Goal: Transaction & Acquisition: Purchase product/service

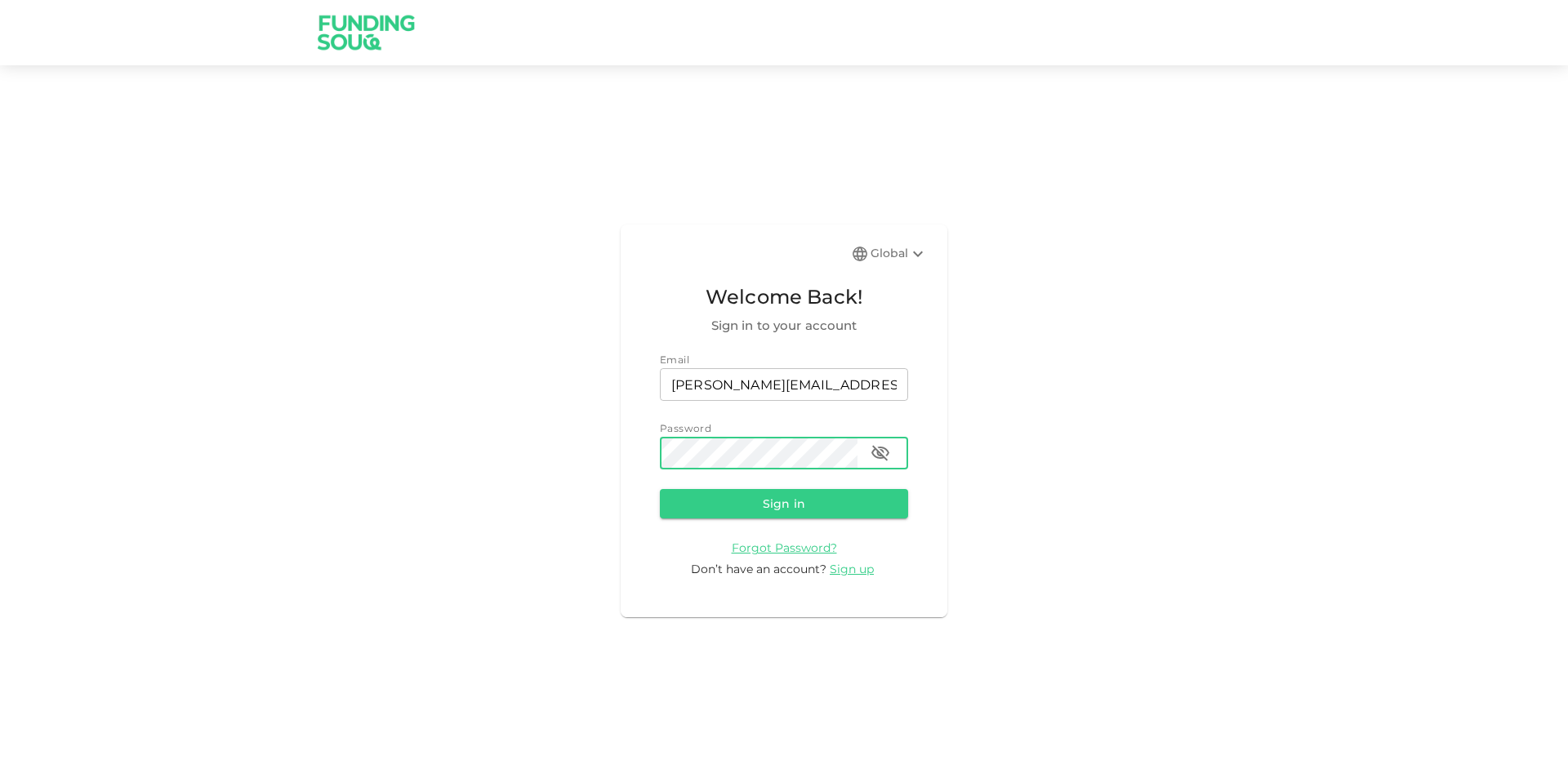
click at [660, 489] on button "Sign in" at bounding box center [783, 504] width 248 height 29
click at [878, 448] on icon "button" at bounding box center [880, 454] width 18 height 16
click at [660, 489] on button "Sign in" at bounding box center [783, 504] width 248 height 29
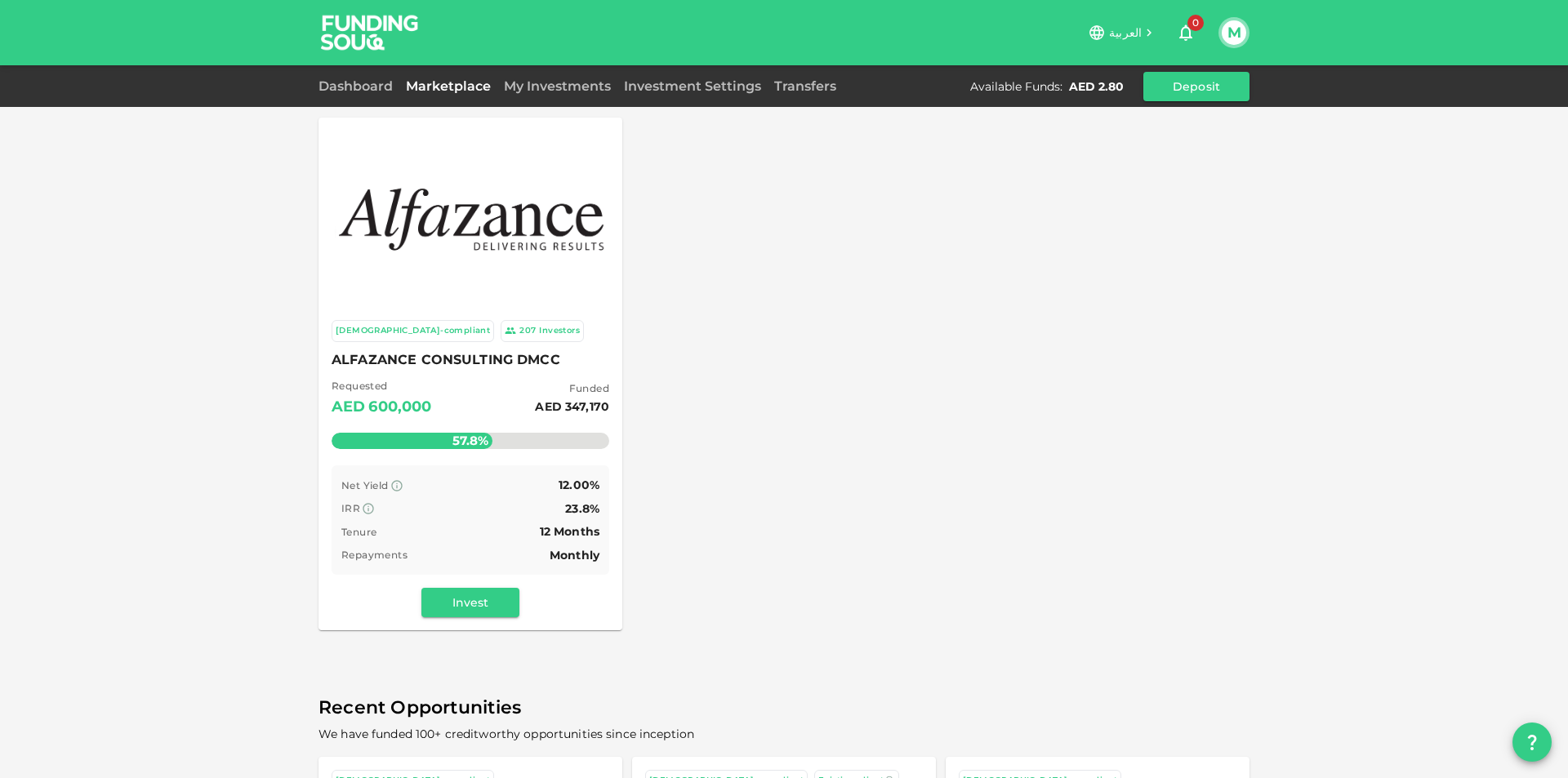
click at [500, 242] on img at bounding box center [470, 216] width 271 height 95
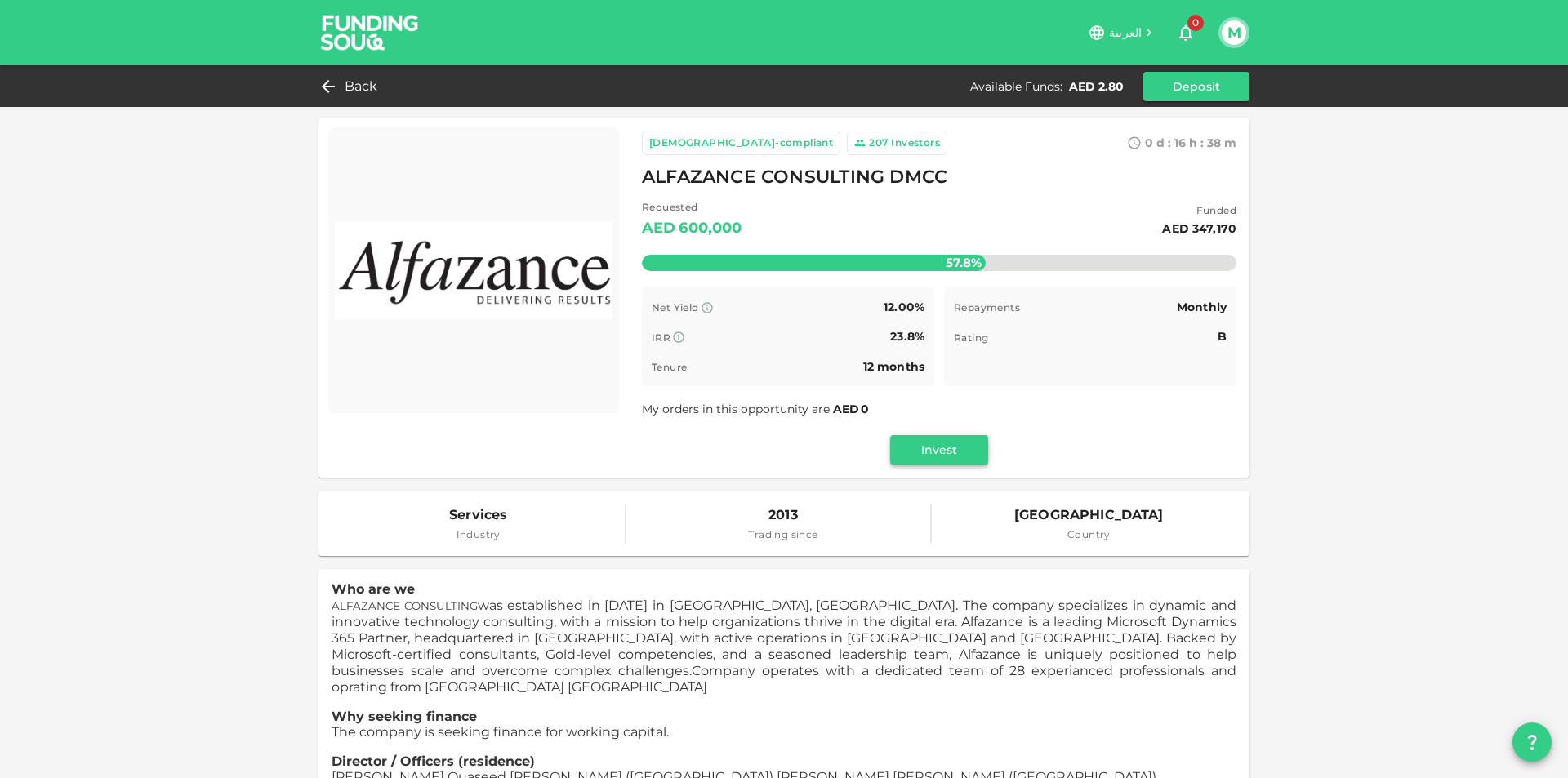
click at [939, 446] on button "Invest" at bounding box center [939, 450] width 98 height 29
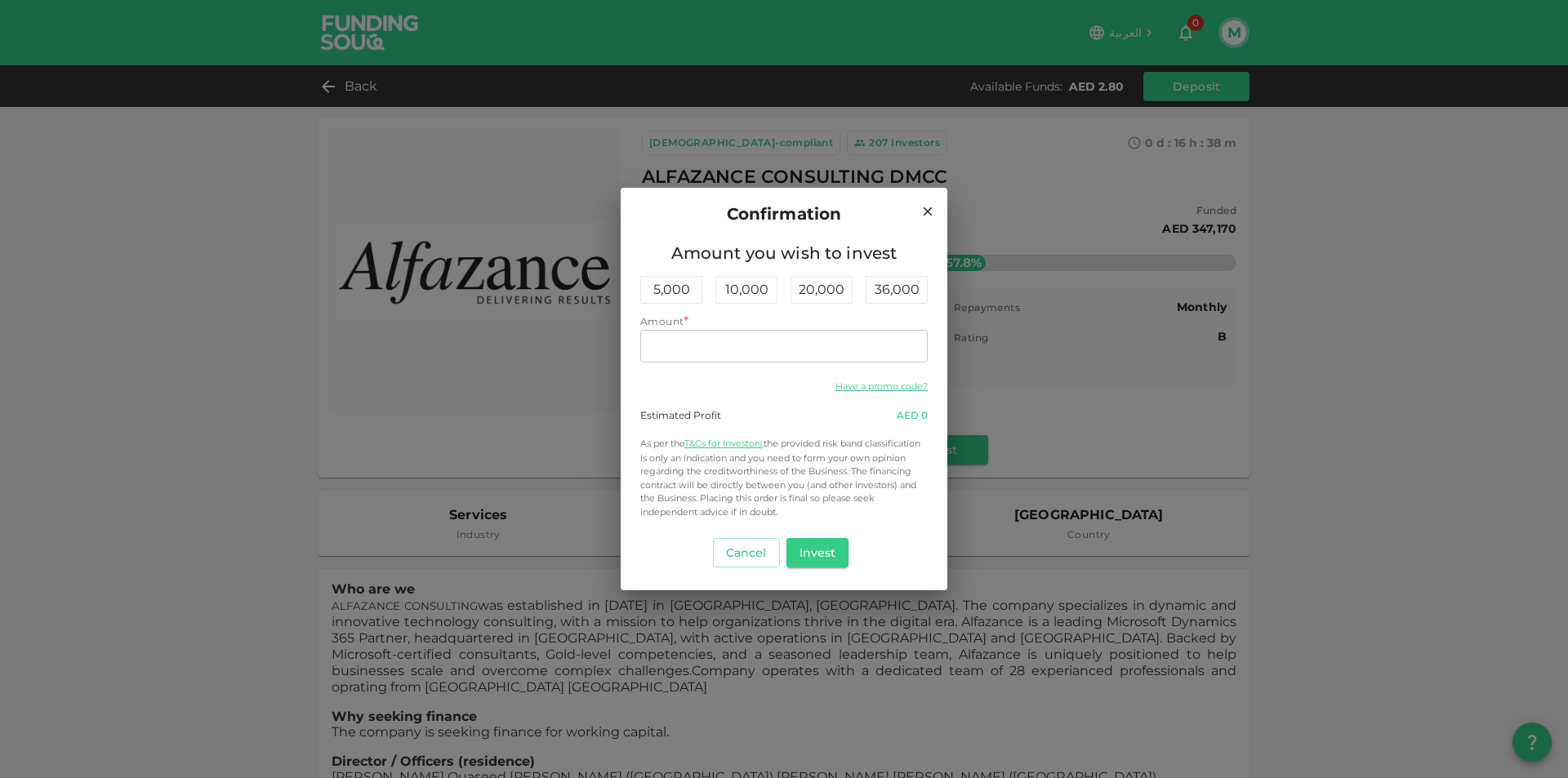
click at [937, 208] on h2 "Confirmation" at bounding box center [783, 214] width 326 height 52
click at [930, 208] on icon at bounding box center [927, 211] width 15 height 15
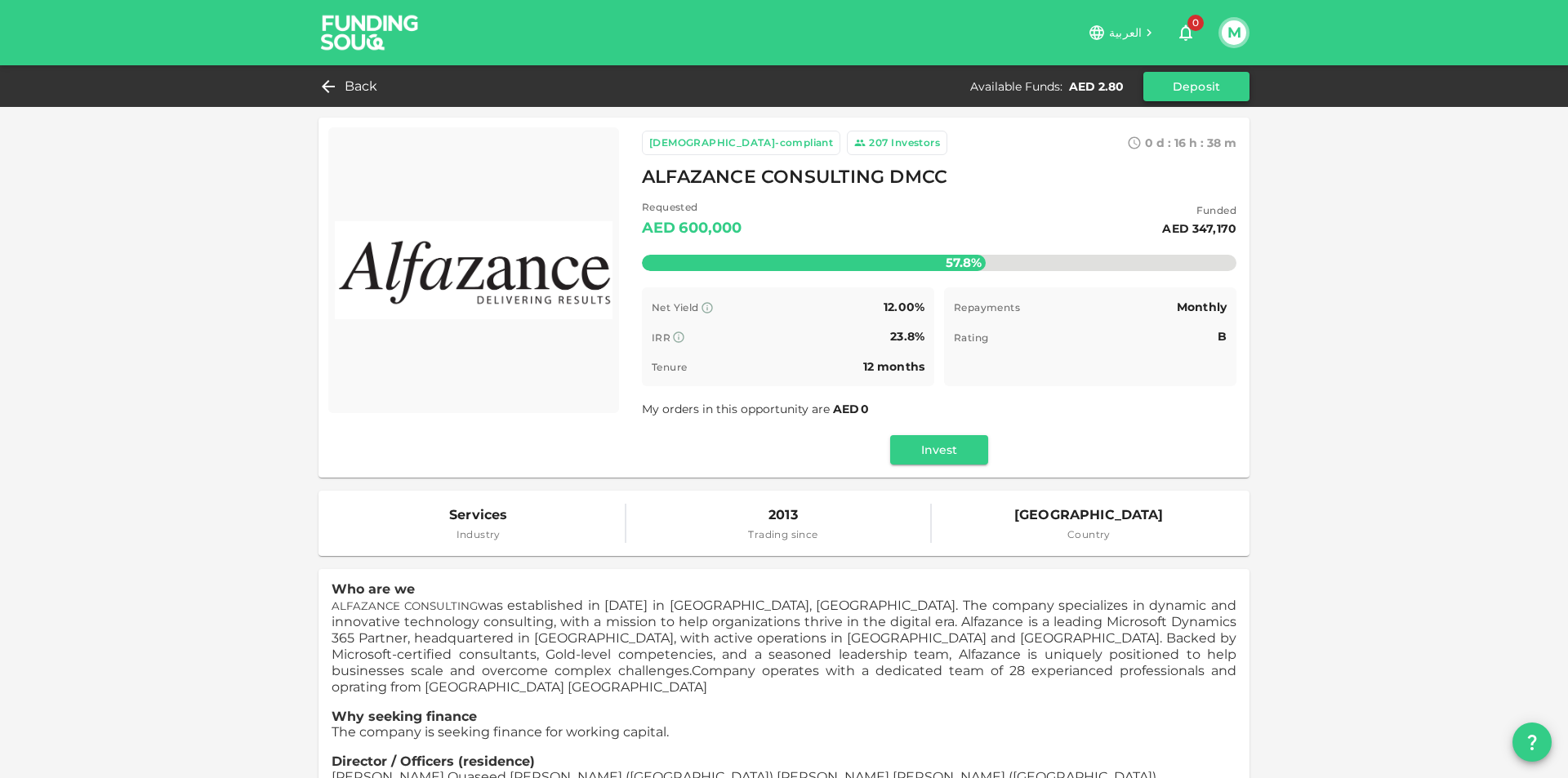
click at [1184, 88] on button "Deposit" at bounding box center [1196, 86] width 106 height 29
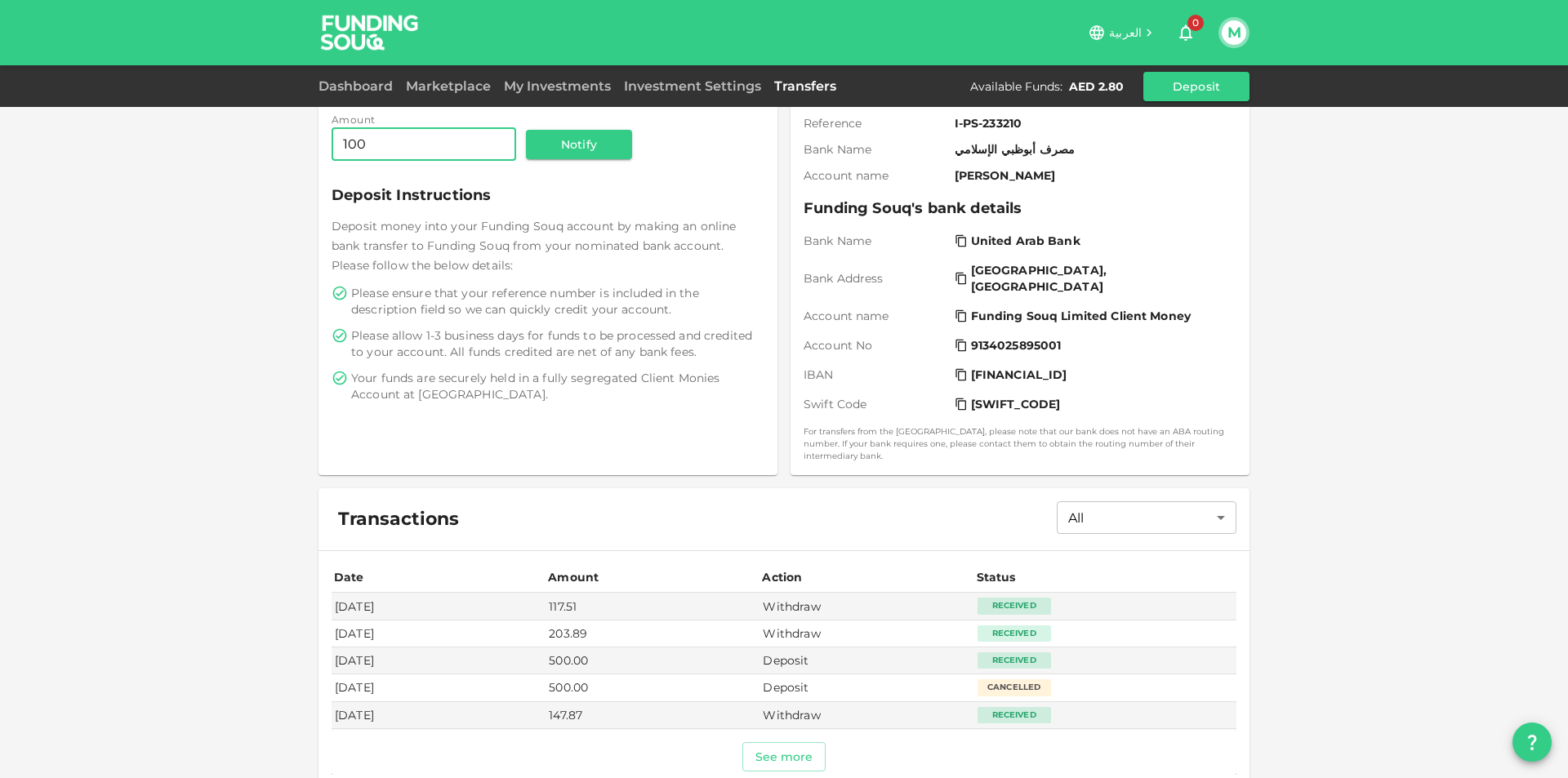
scroll to position [81, 0]
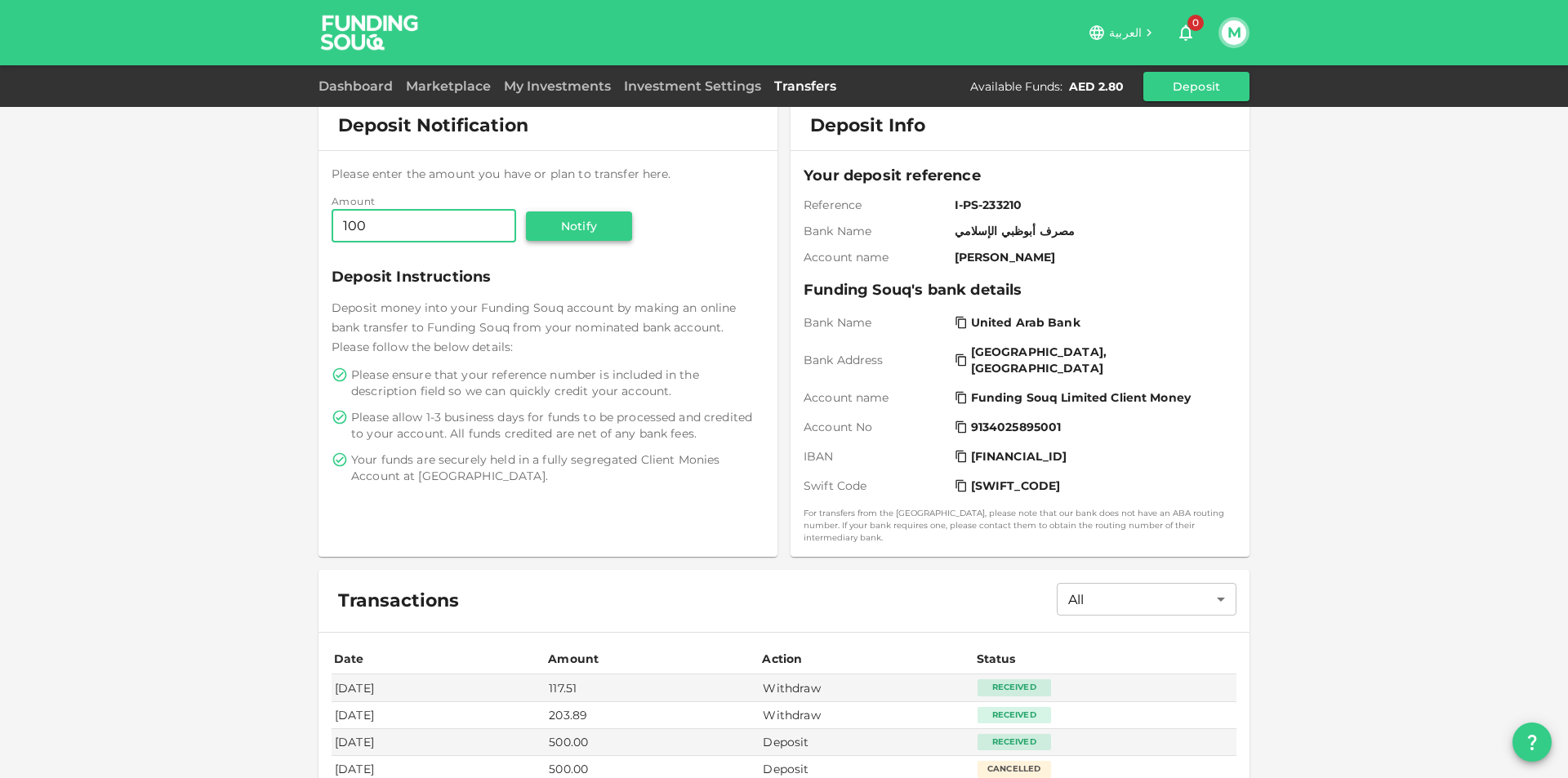
type input "100"
click at [590, 237] on button "Notify" at bounding box center [579, 226] width 106 height 29
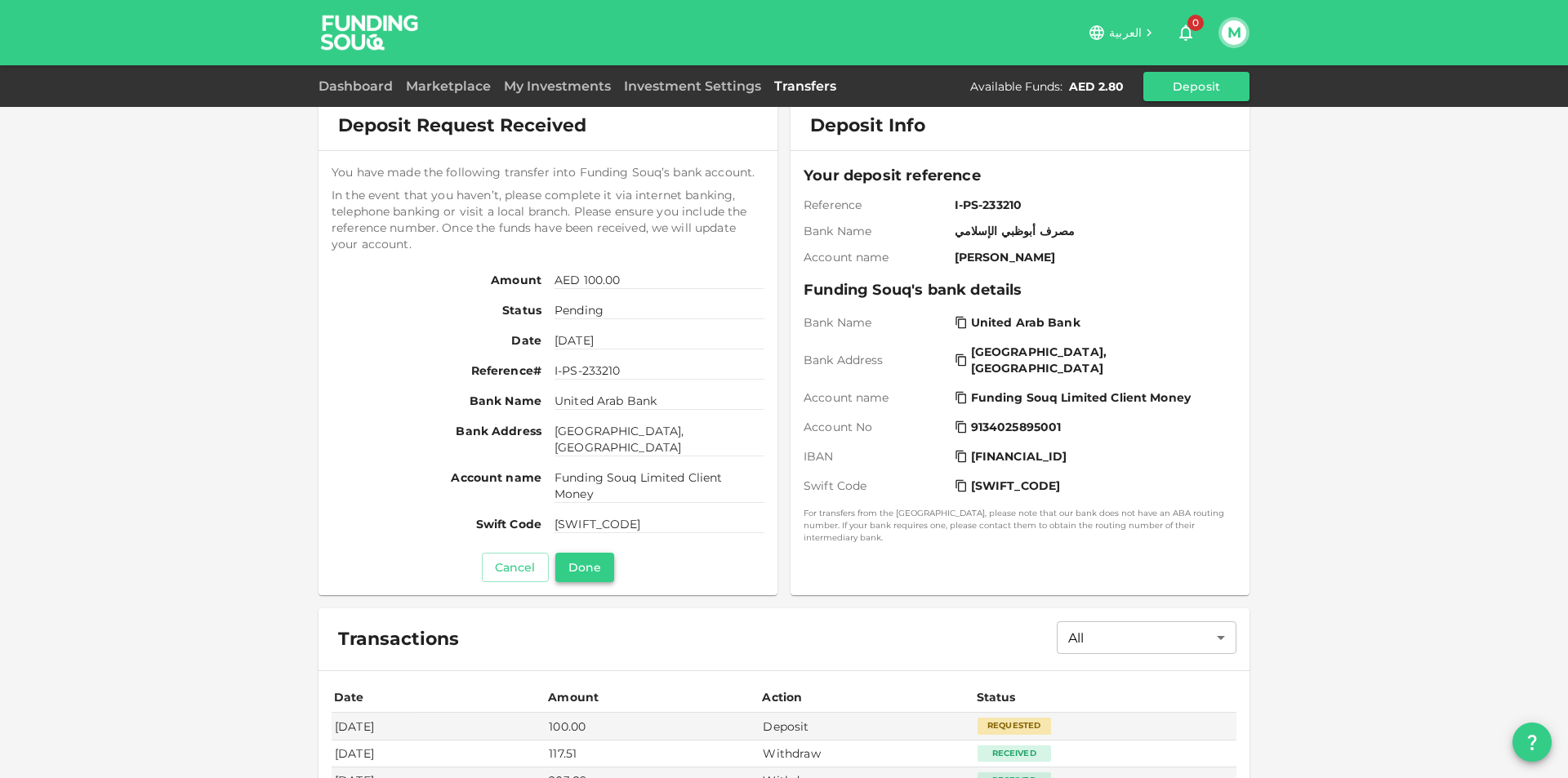
click at [581, 568] on button "Done" at bounding box center [585, 567] width 59 height 29
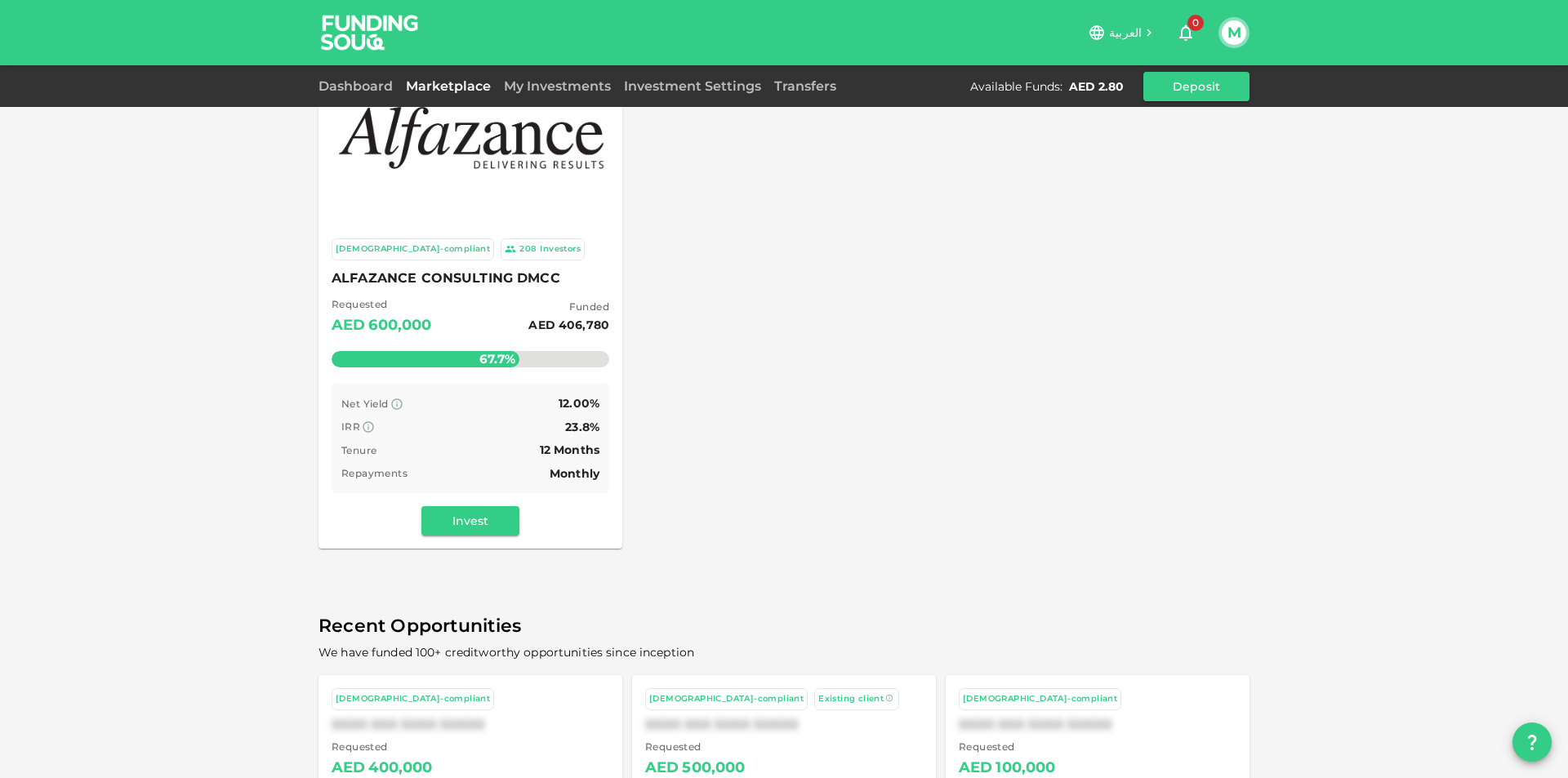
click at [477, 536] on div "Sharia-compliant 208 Investors ALFAZANCE CONSULTING DMCC Requested AED 600,000 …" at bounding box center [470, 387] width 304 height 323
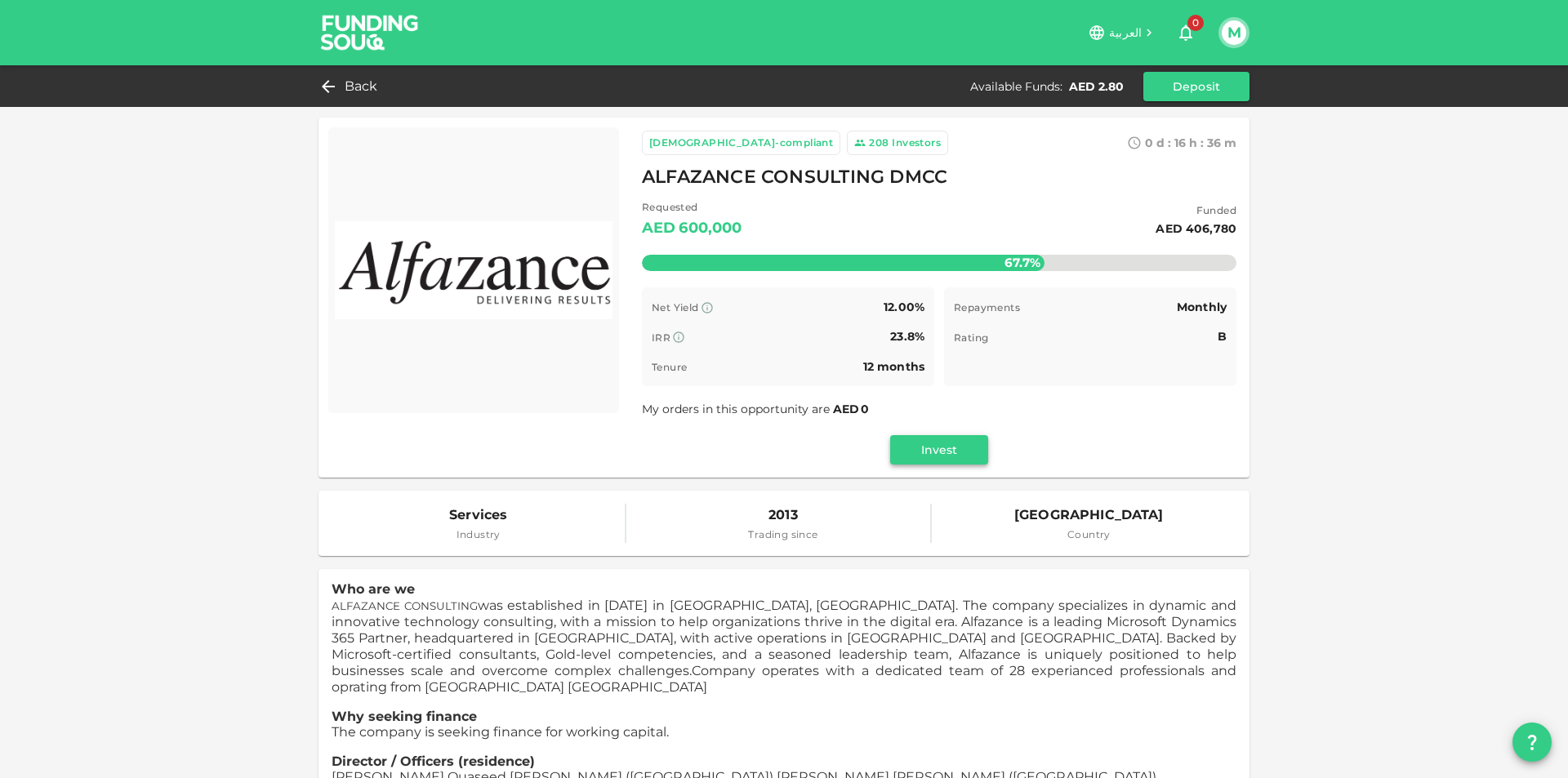
click at [933, 456] on button "Invest" at bounding box center [939, 450] width 98 height 29
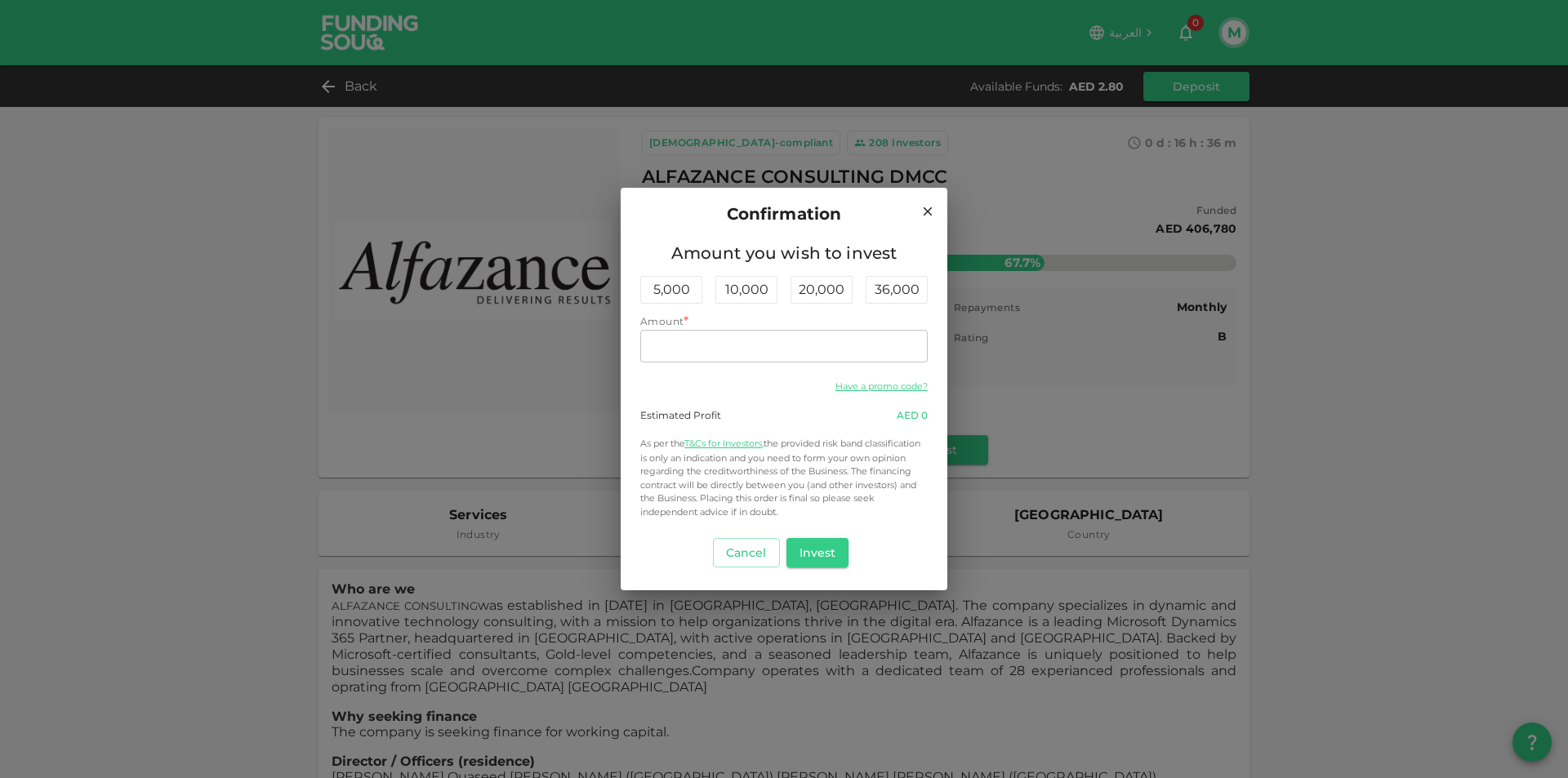
click at [919, 204] on div "Confirmation" at bounding box center [783, 214] width 287 height 26
drag, startPoint x: 929, startPoint y: 216, endPoint x: 775, endPoint y: 207, distance: 154.3
click at [928, 216] on icon at bounding box center [927, 211] width 15 height 15
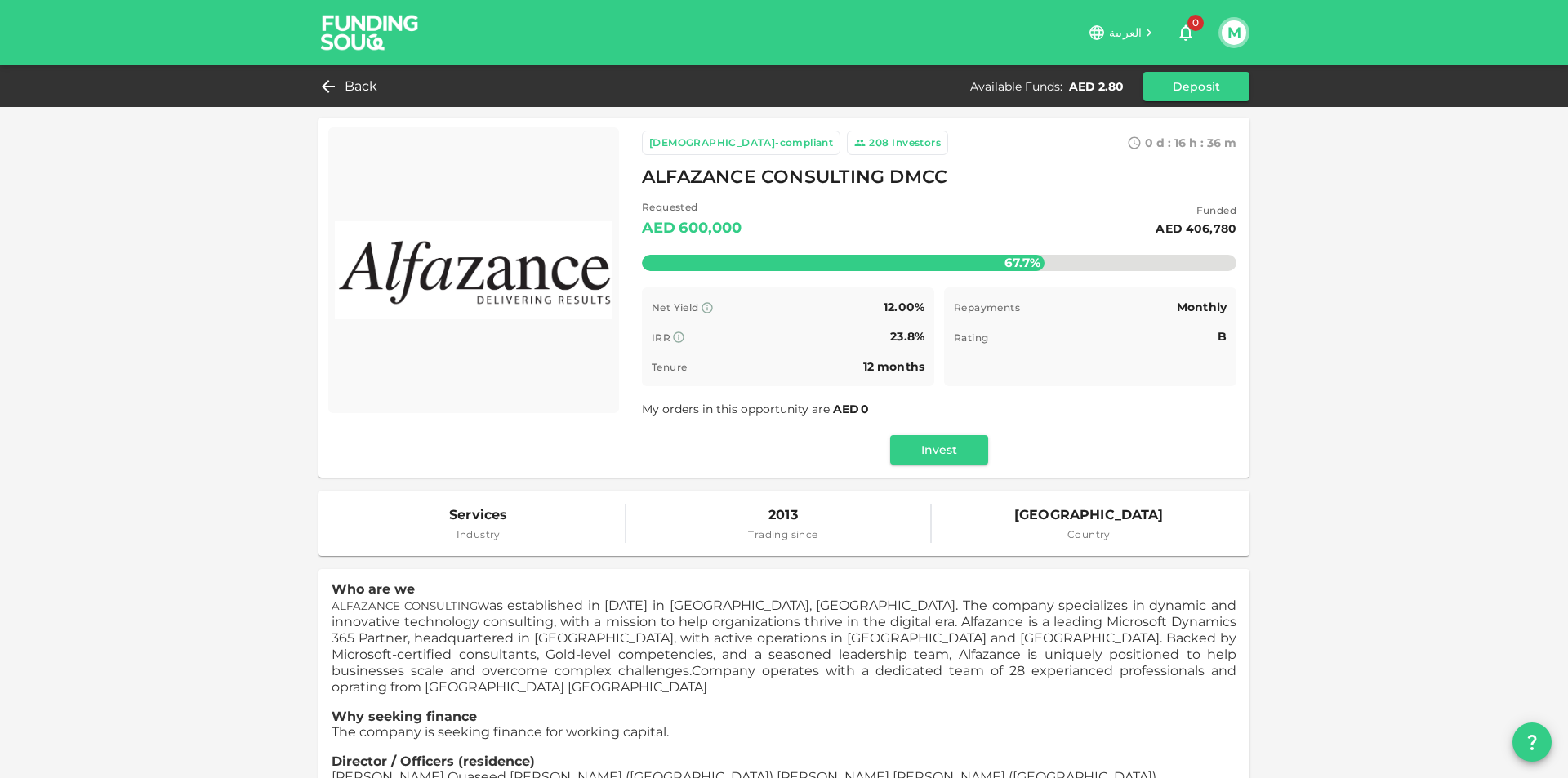
click at [350, 28] on img at bounding box center [369, 32] width 122 height 65
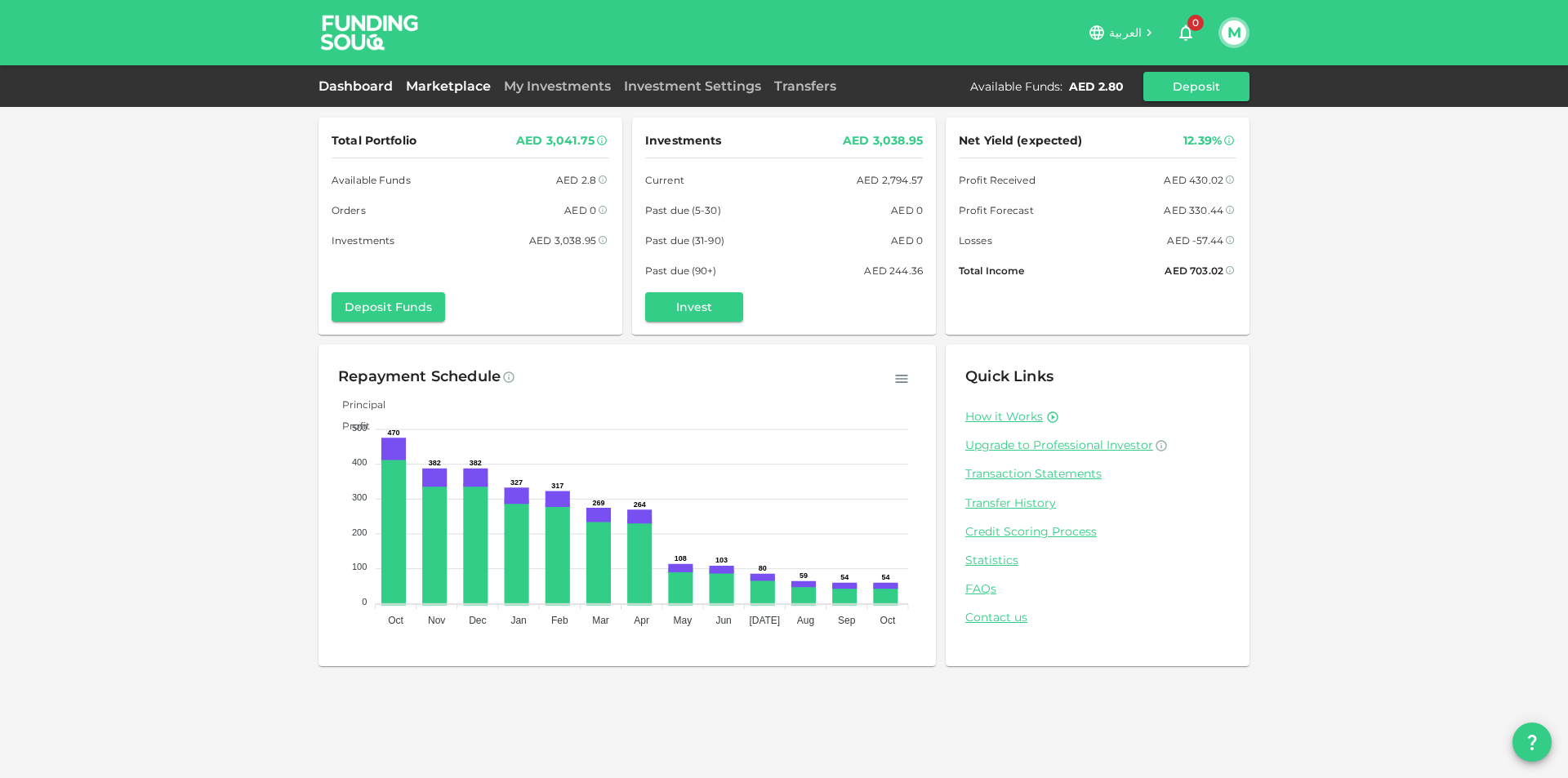
click at [408, 80] on link "Marketplace" at bounding box center [448, 86] width 98 height 16
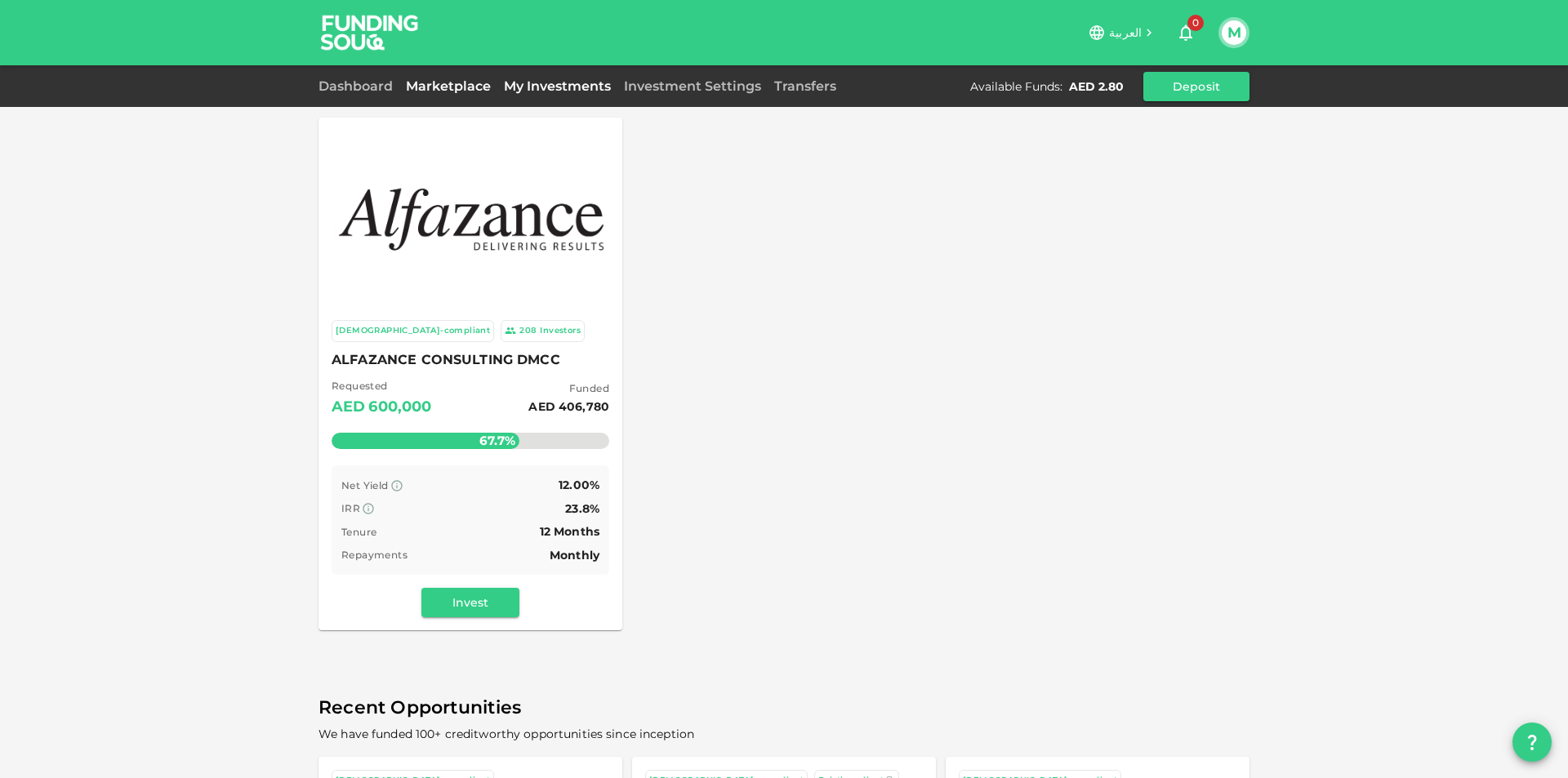
click at [532, 91] on link "My Investments" at bounding box center [557, 86] width 120 height 16
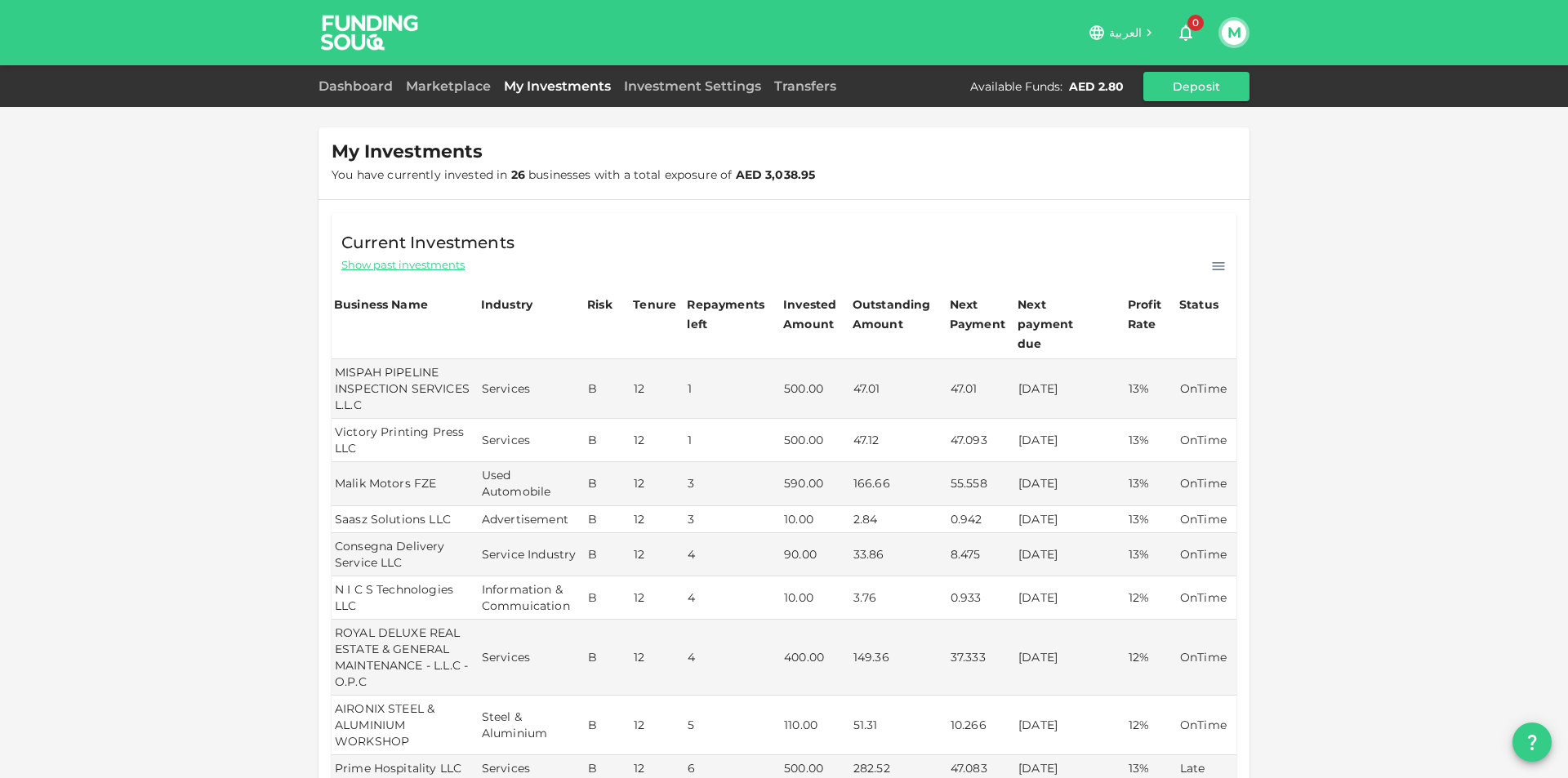
click at [374, 74] on div "Dashboard Marketplace My Investments Investment Settings Transfers Available Fu…" at bounding box center [784, 86] width 931 height 29
click at [370, 84] on link "Dashboard" at bounding box center [359, 86] width 80 height 16
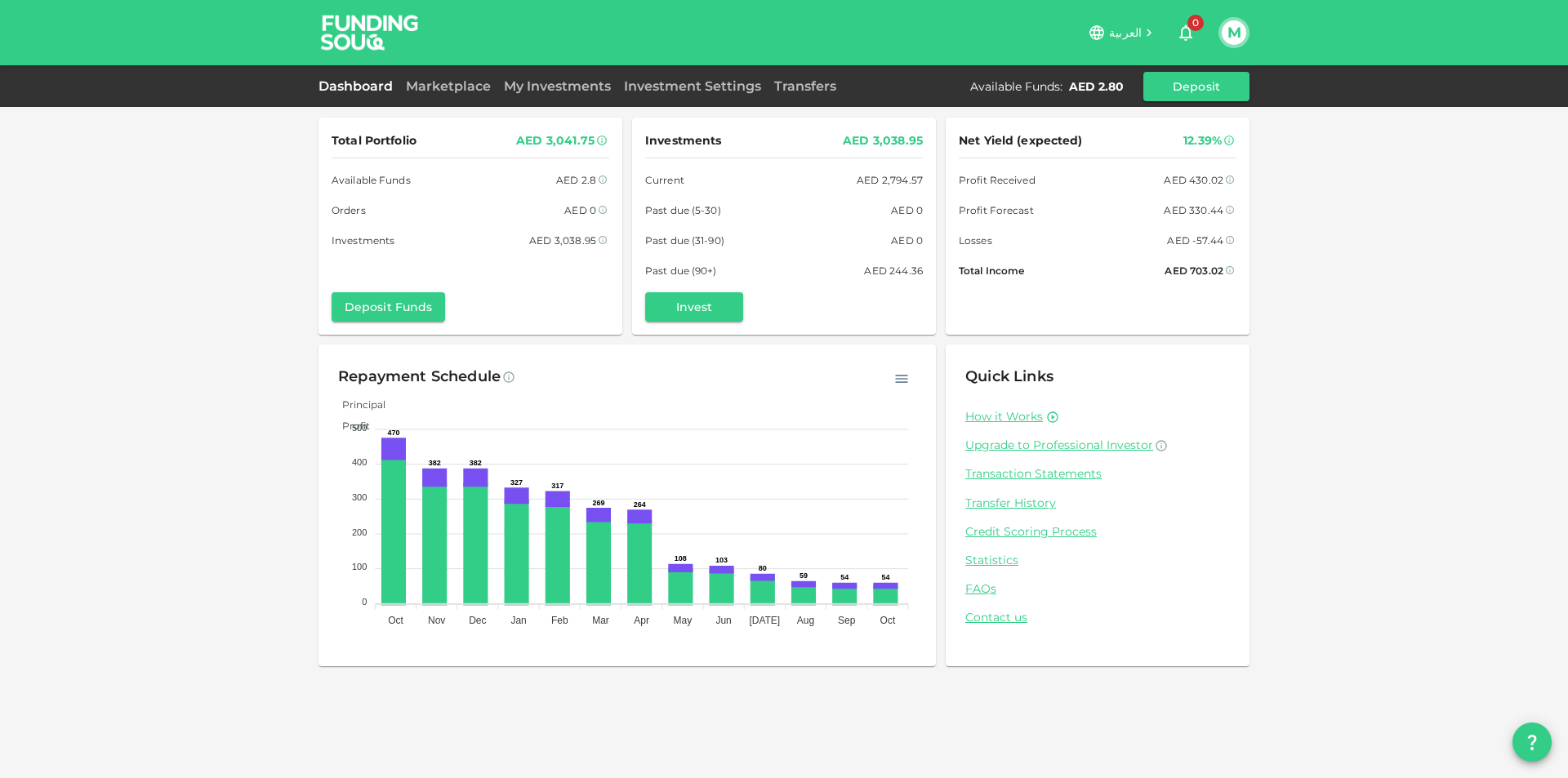
click at [540, 95] on div "My Investments" at bounding box center [557, 86] width 120 height 20
click at [540, 93] on link "My Investments" at bounding box center [557, 86] width 120 height 16
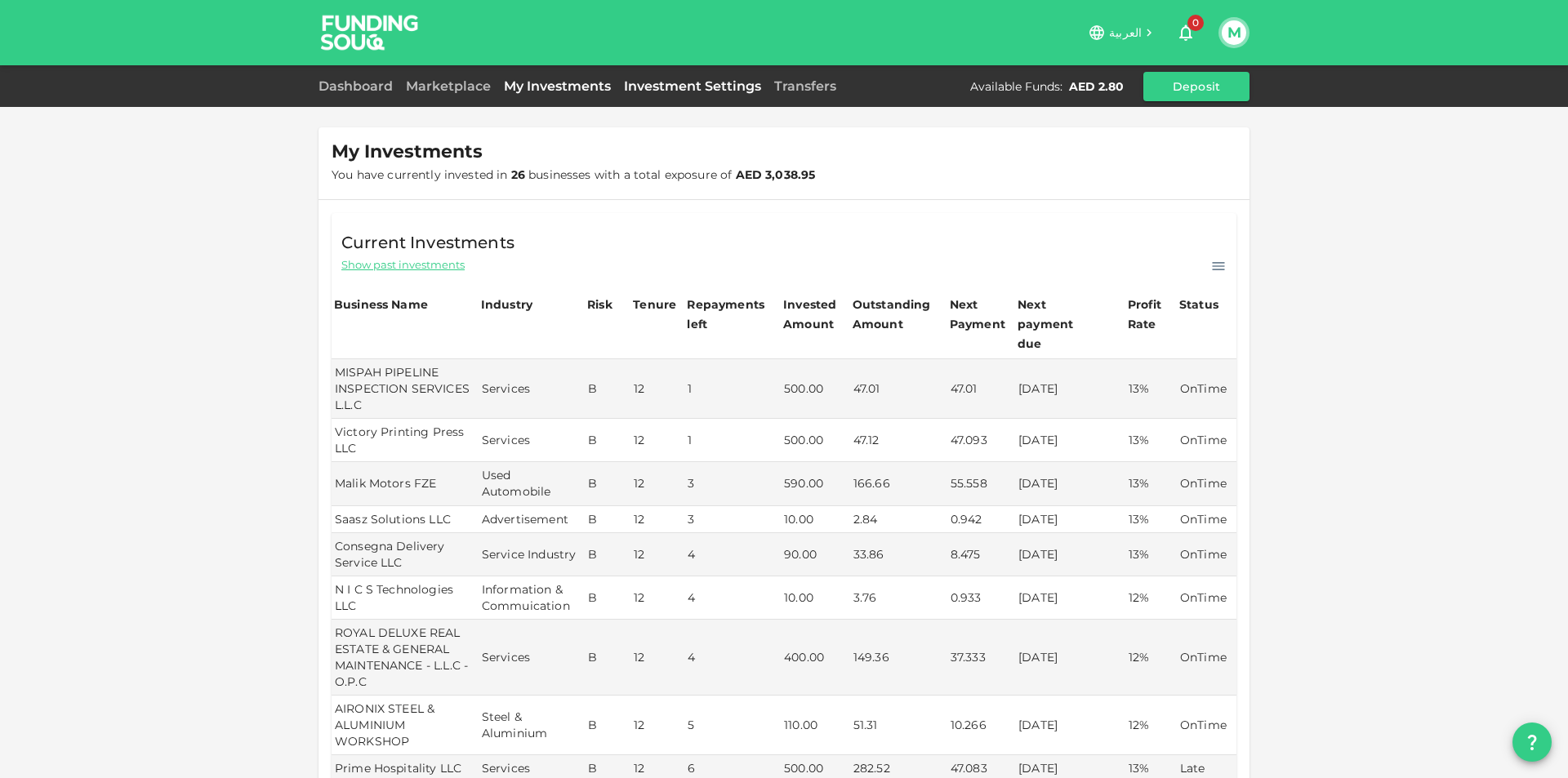
click at [668, 90] on link "Investment Settings" at bounding box center [692, 86] width 150 height 16
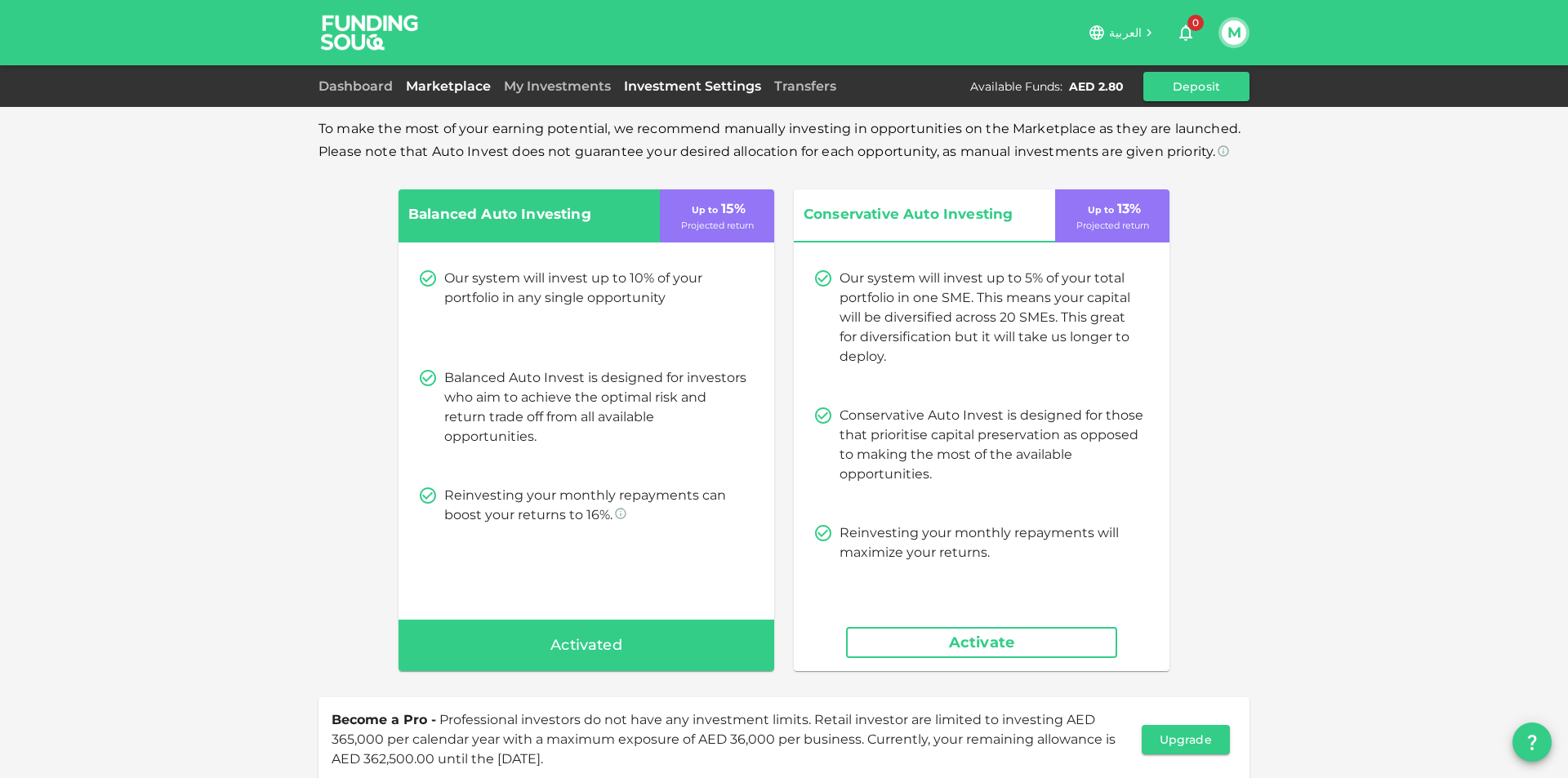
click at [428, 84] on link "Marketplace" at bounding box center [448, 86] width 98 height 16
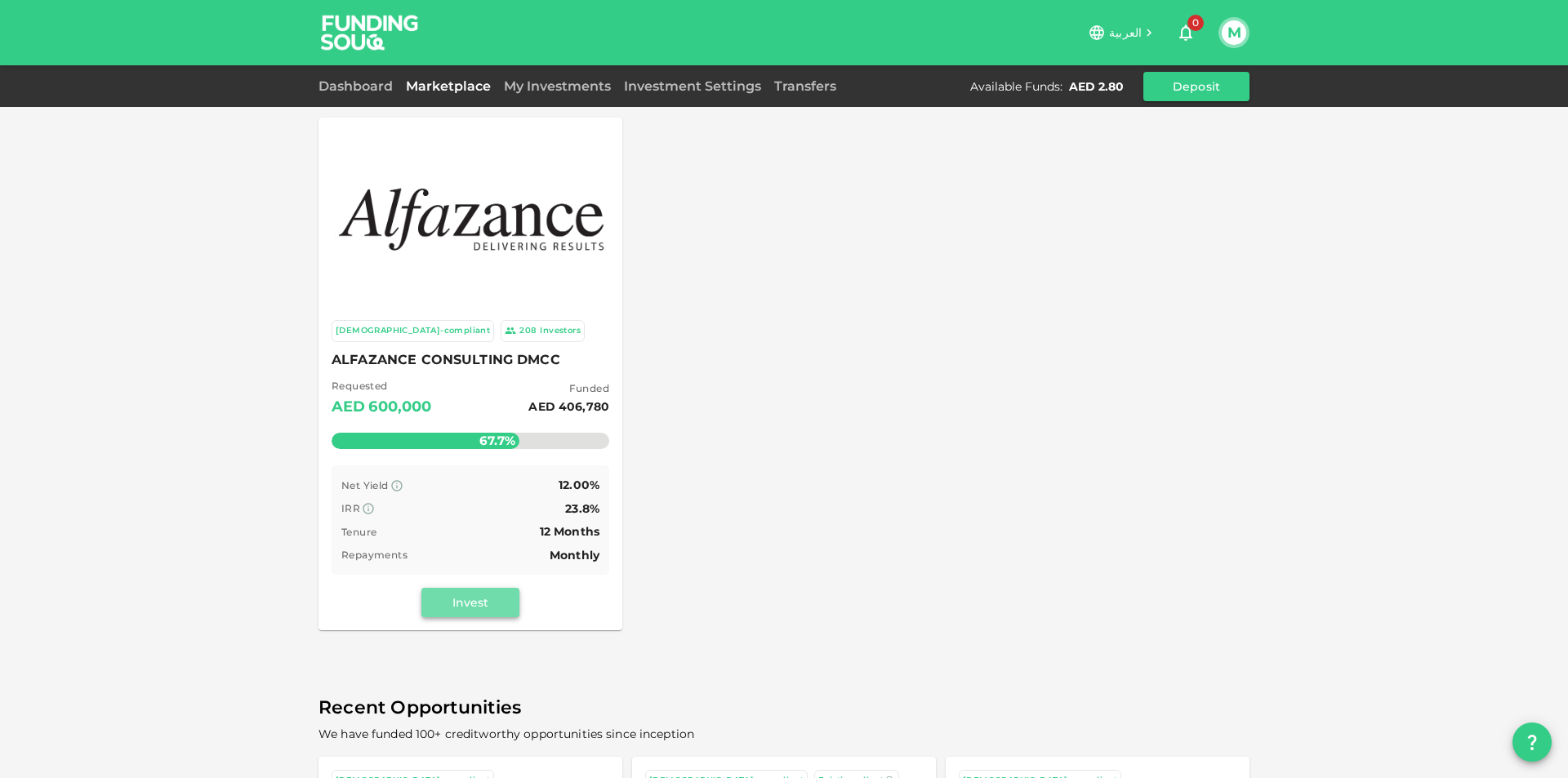
click at [448, 600] on button "Invest" at bounding box center [470, 603] width 98 height 29
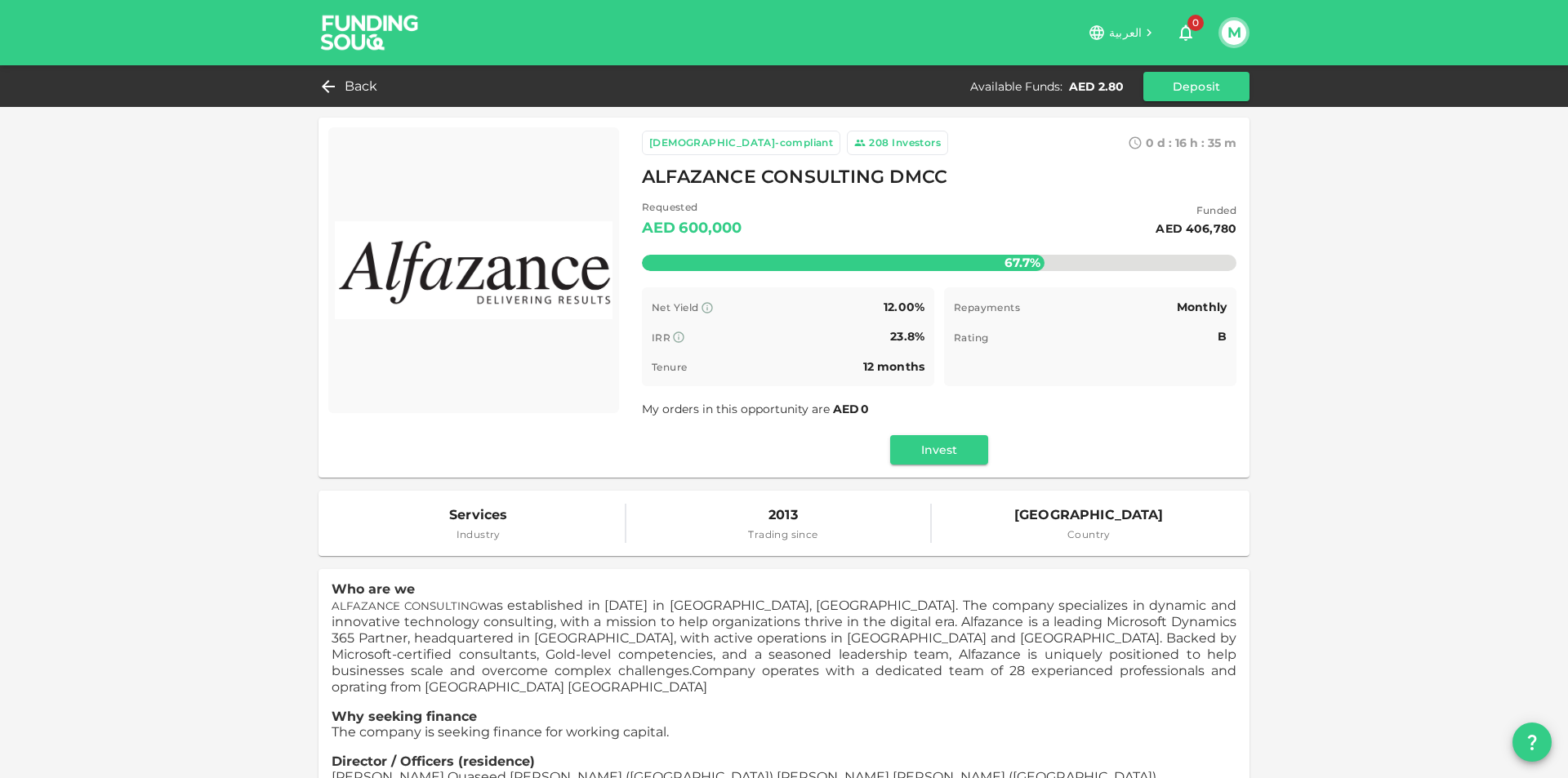
click at [783, 178] on span "ALFAZANCE CONSULTING DMCC" at bounding box center [795, 177] width 306 height 31
copy span "ALFAZANCE CONSULTING DMCC"
click at [950, 452] on button "Invest" at bounding box center [939, 450] width 98 height 29
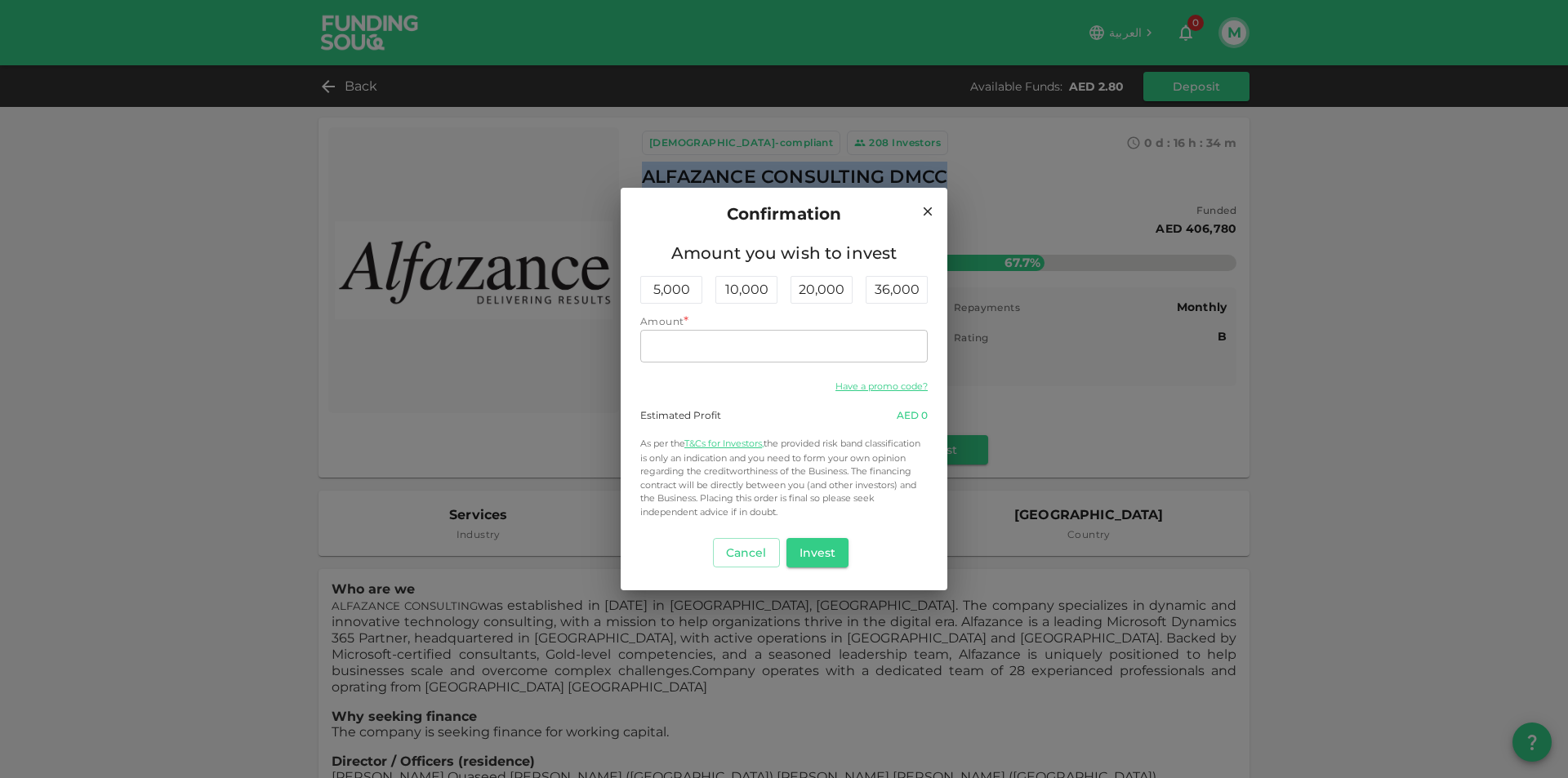
click at [930, 213] on icon at bounding box center [927, 211] width 9 height 9
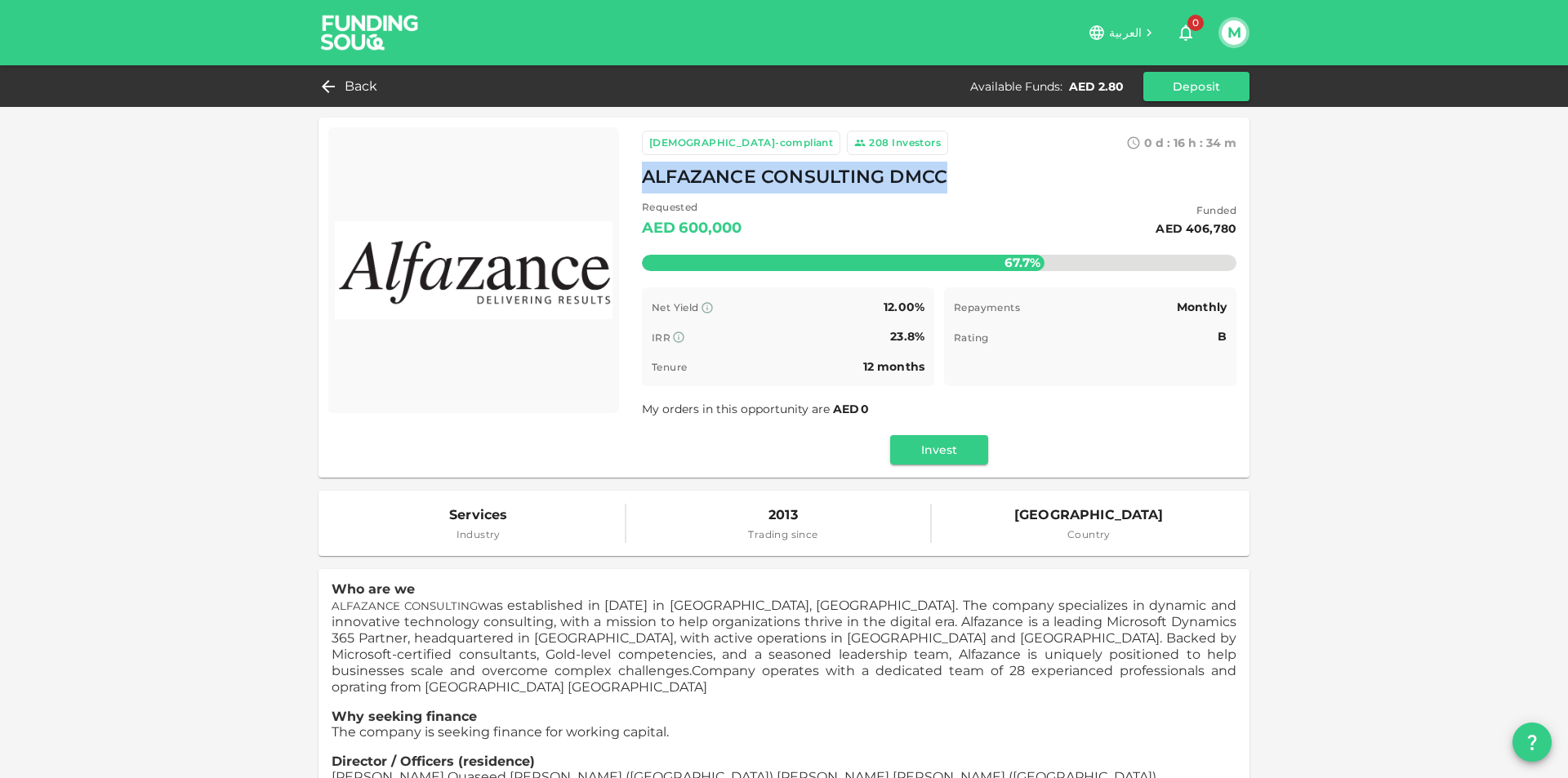
click at [351, 47] on img at bounding box center [369, 32] width 122 height 65
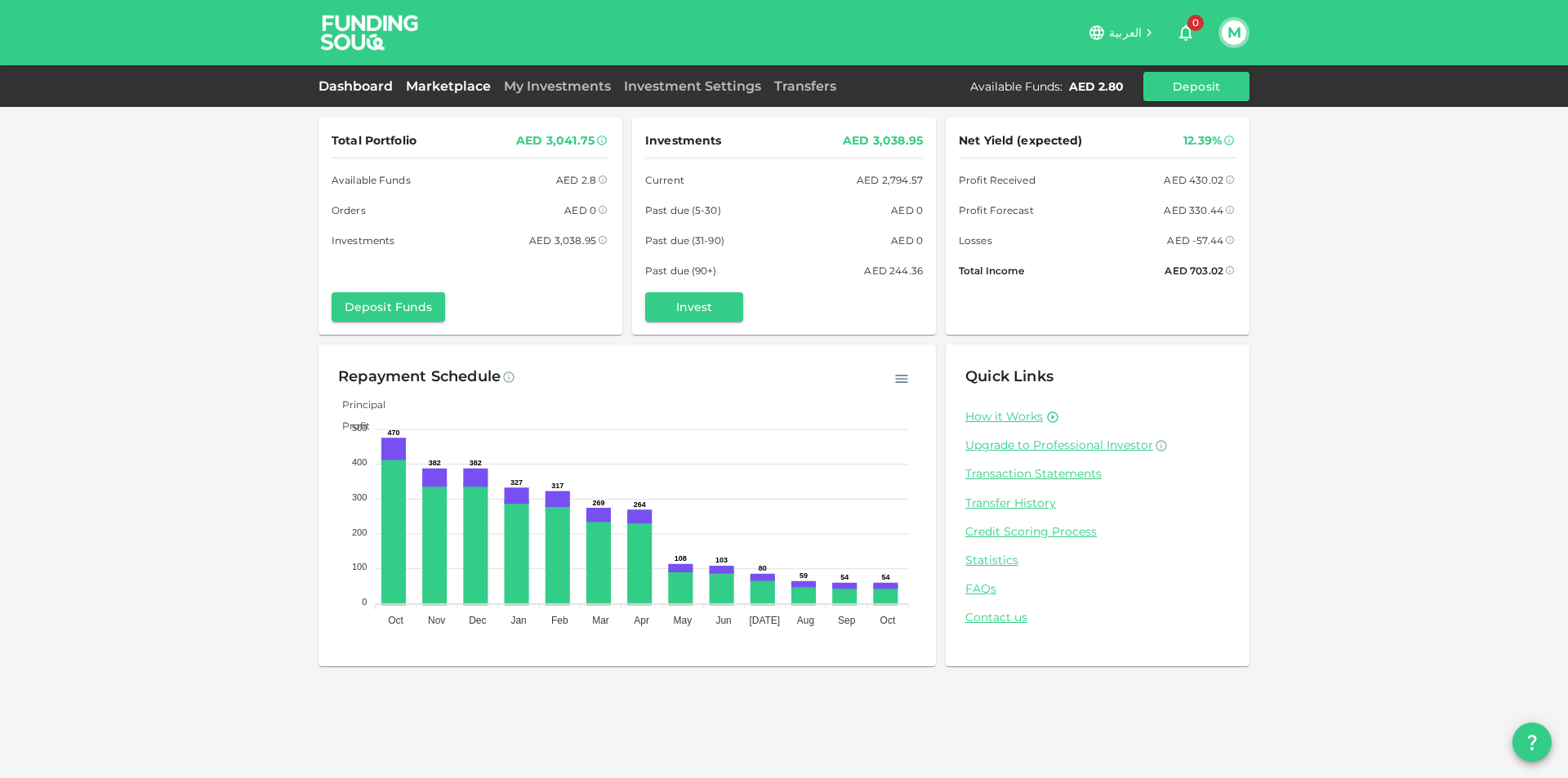
click at [424, 84] on link "Marketplace" at bounding box center [448, 86] width 98 height 16
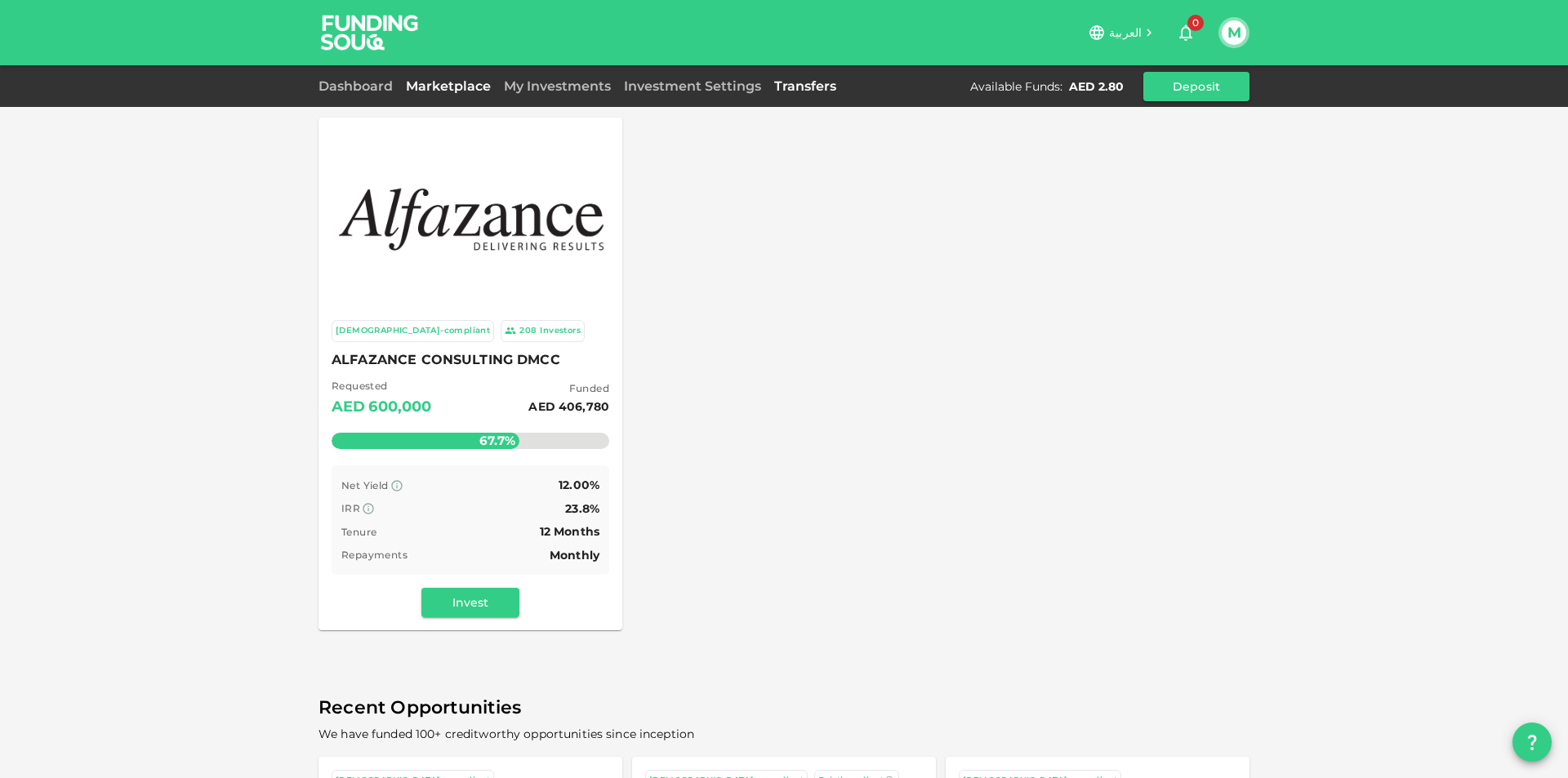
click at [775, 85] on link "Transfers" at bounding box center [805, 86] width 75 height 16
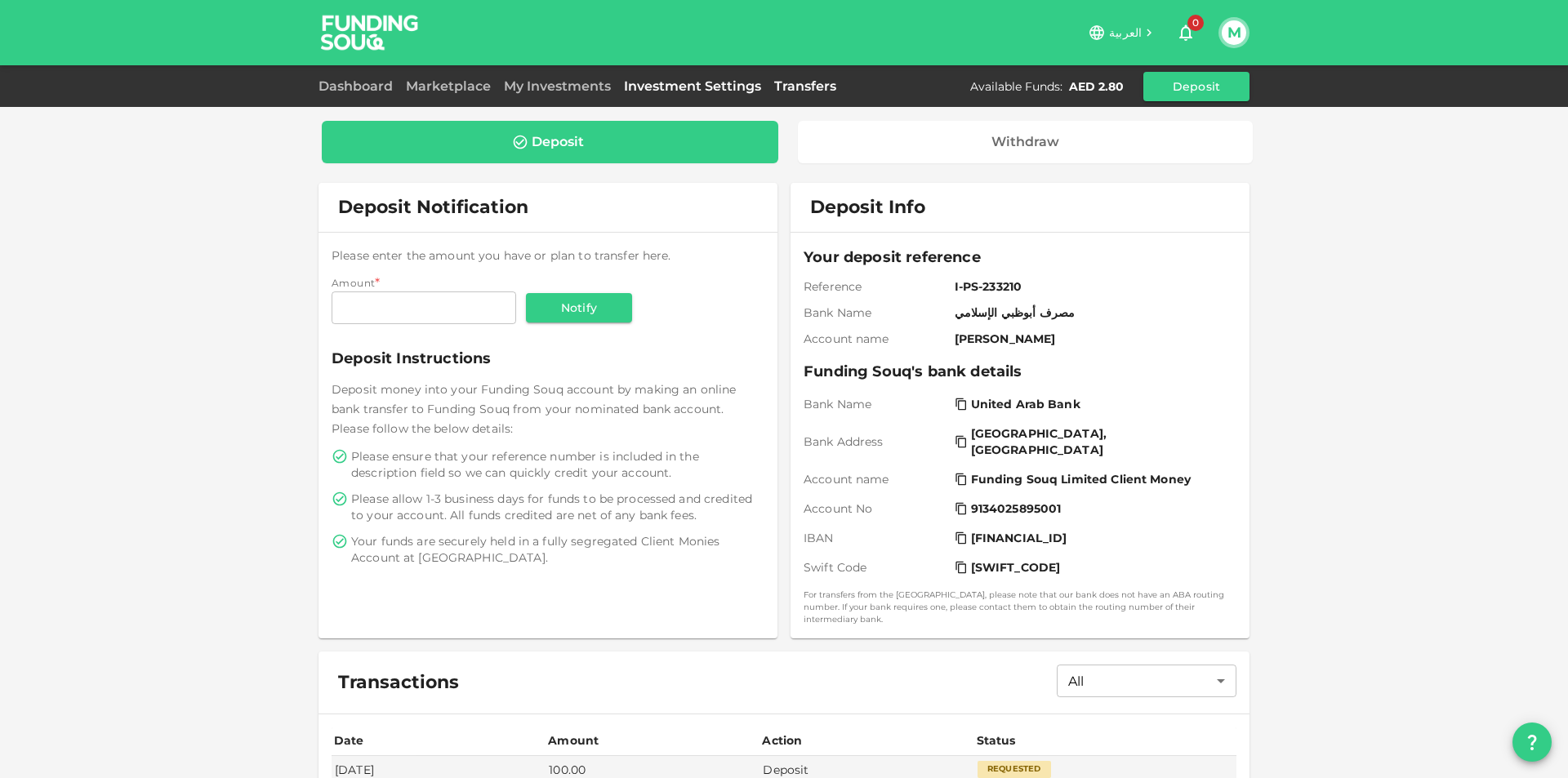
click at [720, 83] on link "Investment Settings" at bounding box center [692, 86] width 150 height 16
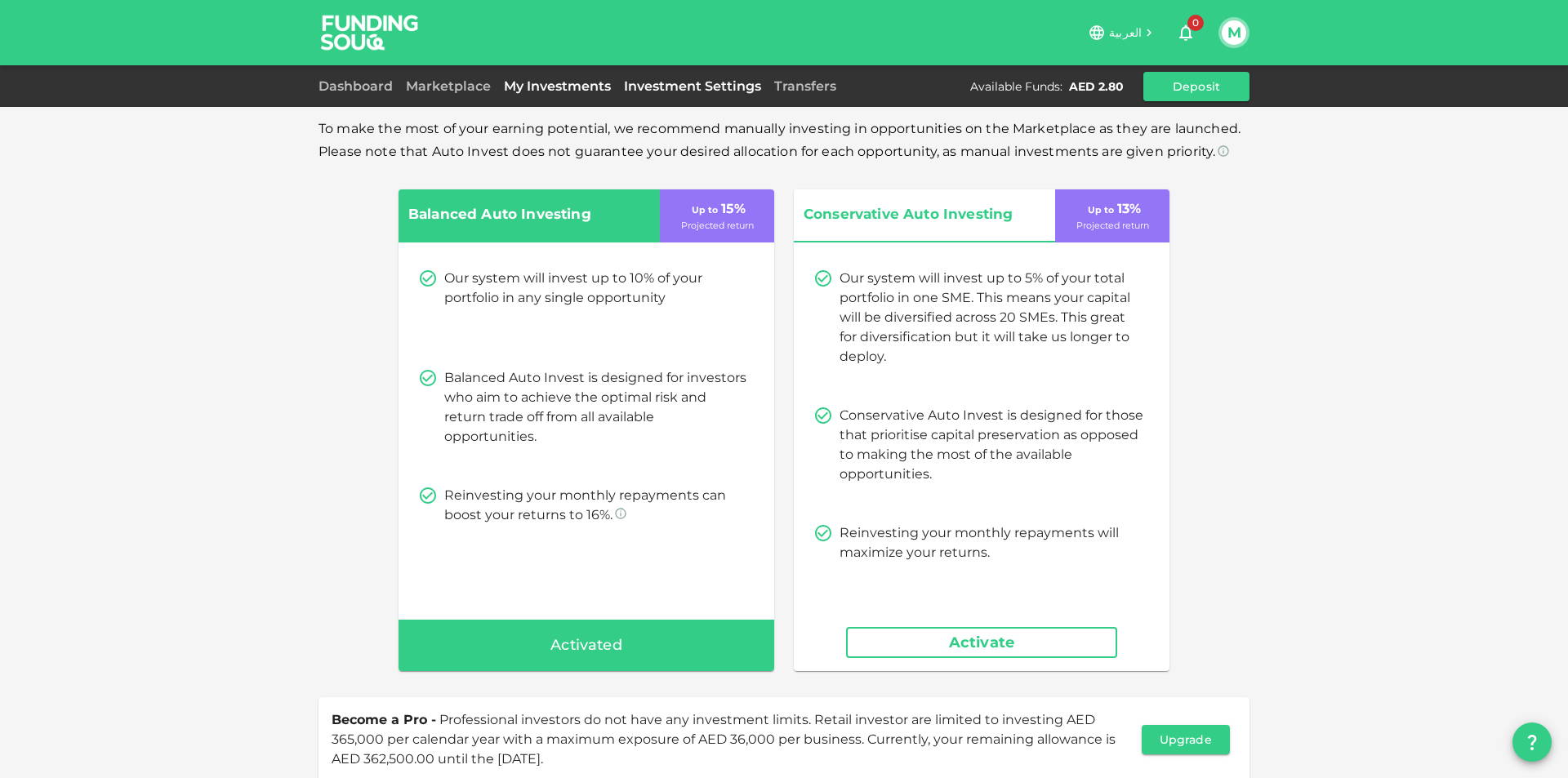
click at [538, 83] on link "My Investments" at bounding box center [557, 86] width 120 height 16
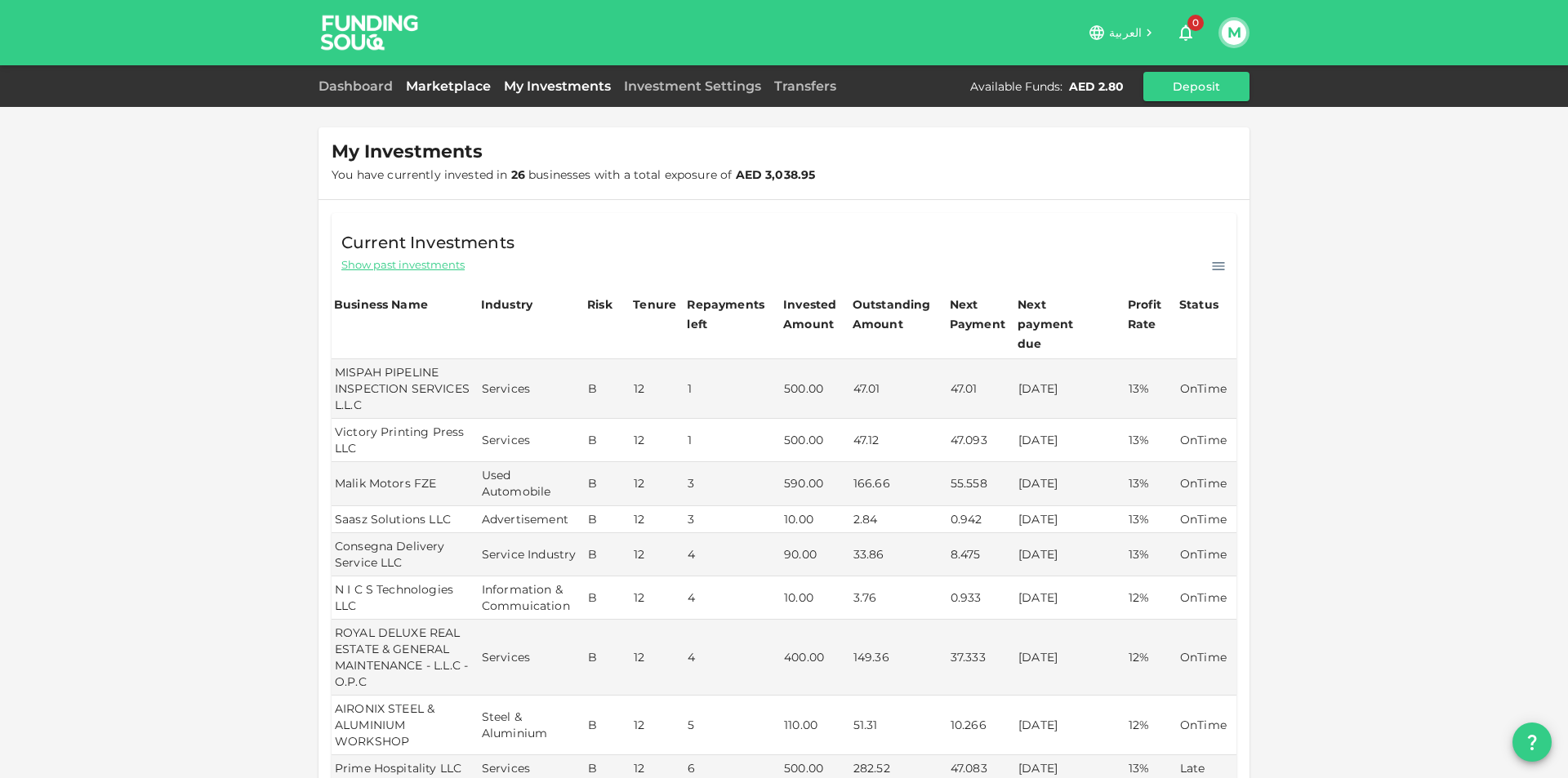
click at [474, 86] on link "Marketplace" at bounding box center [448, 86] width 98 height 16
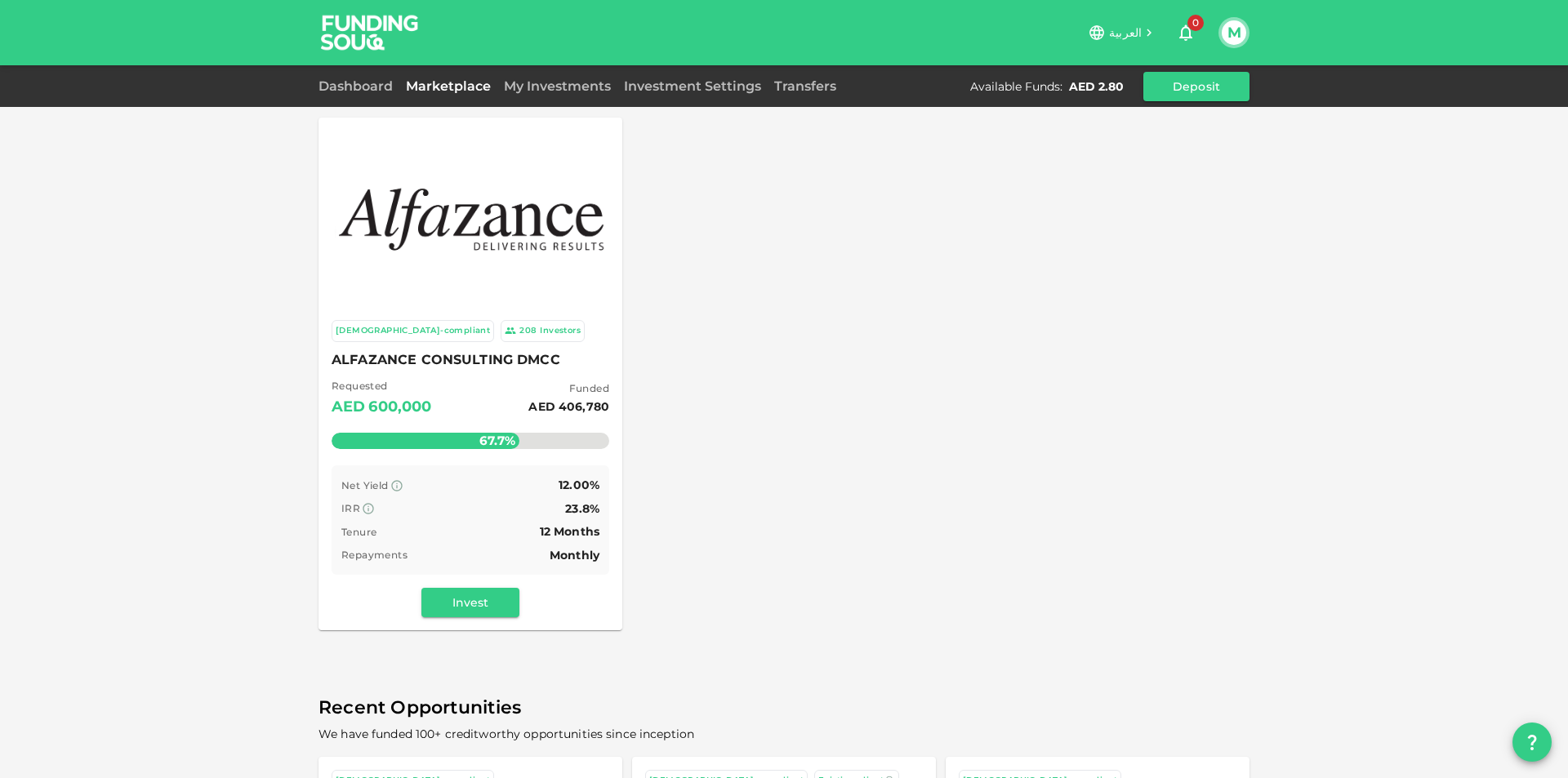
click at [1231, 36] on button "M" at bounding box center [1233, 32] width 24 height 24
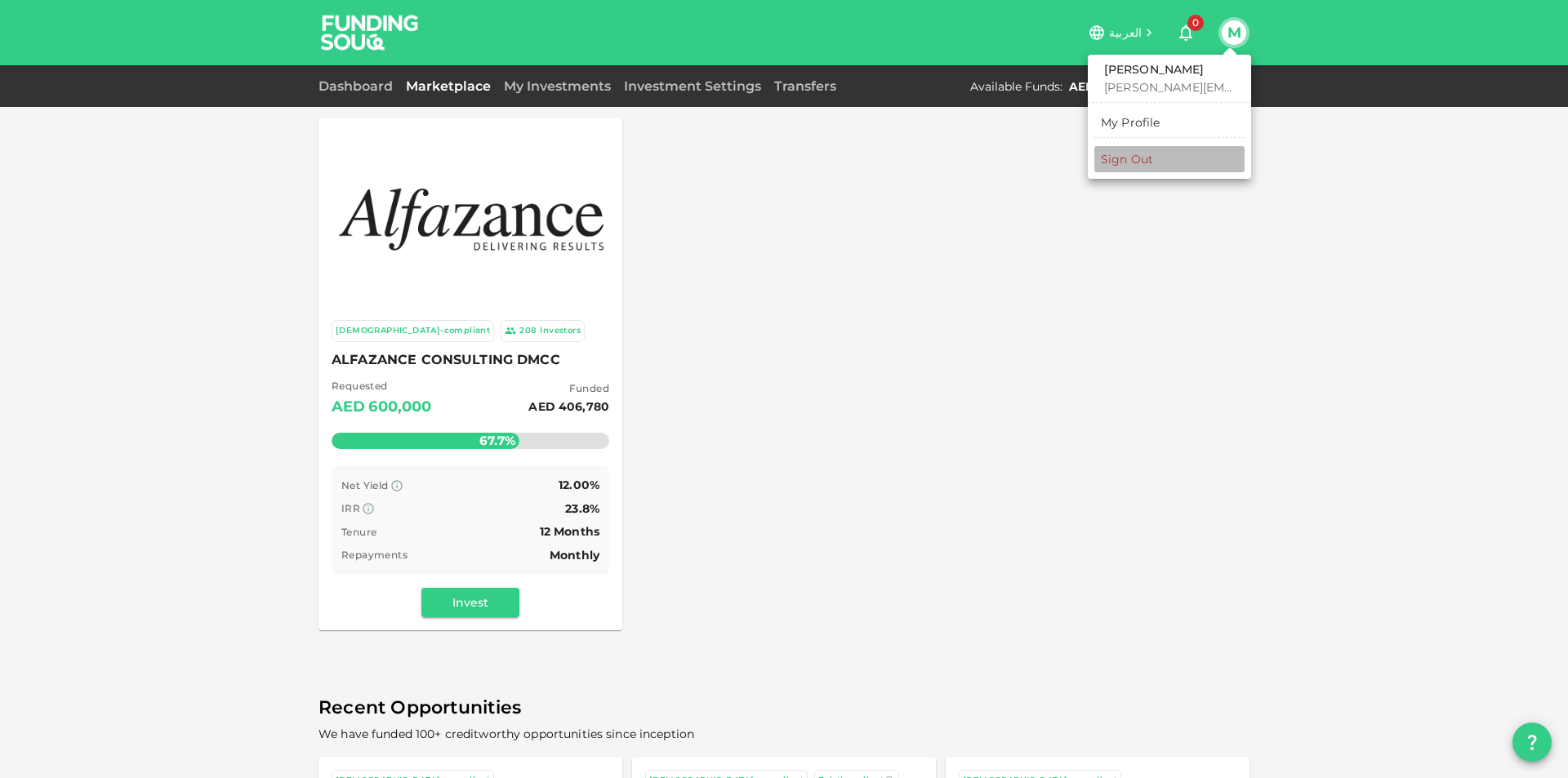
click at [1180, 169] on li "Sign Out" at bounding box center [1168, 159] width 150 height 26
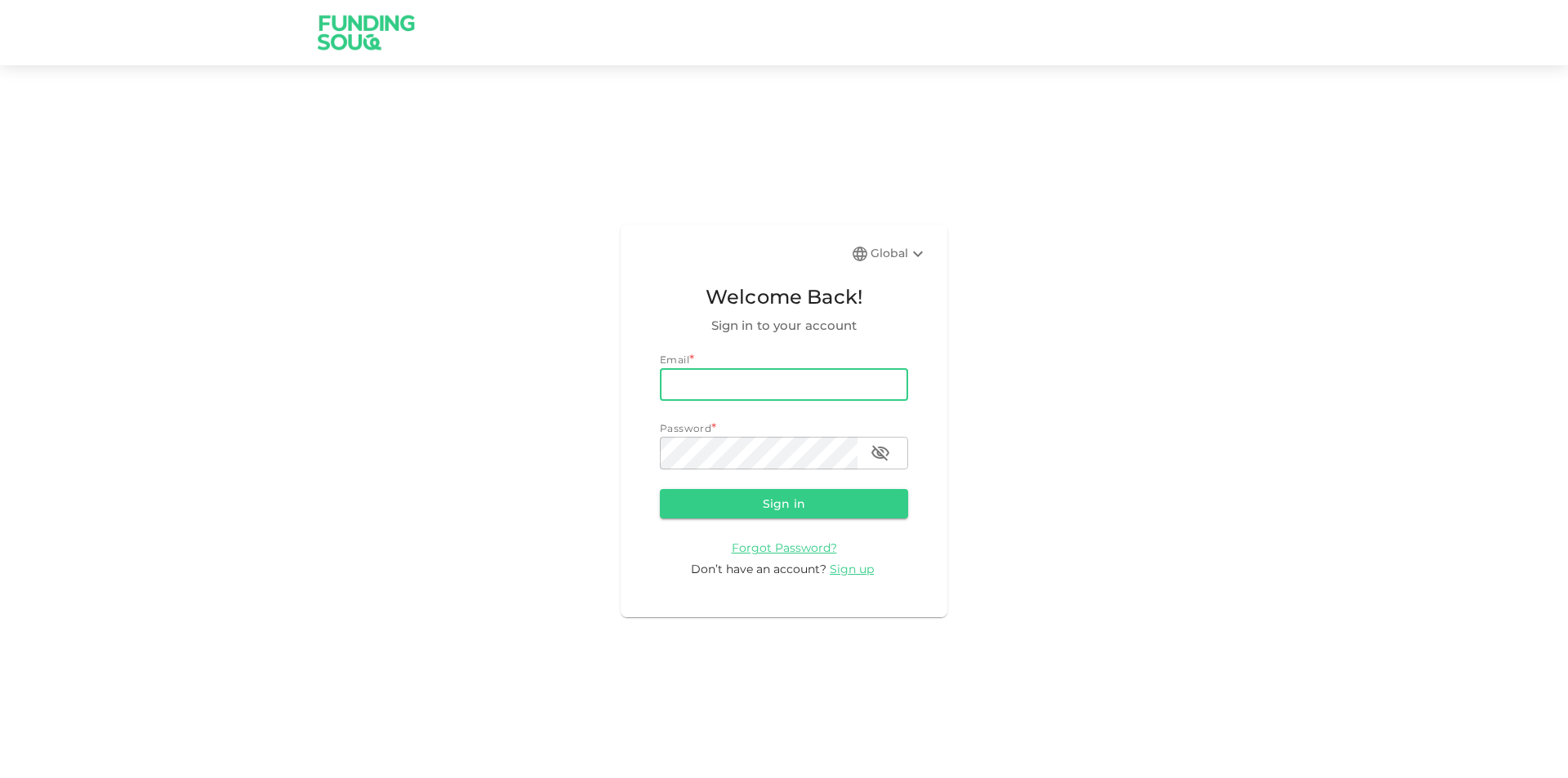
click at [765, 381] on input "email" at bounding box center [783, 384] width 248 height 32
type input "[PERSON_NAME][EMAIL_ADDRESS][PERSON_NAME][DOMAIN_NAME]"
click at [660, 489] on button "Sign in" at bounding box center [783, 504] width 248 height 29
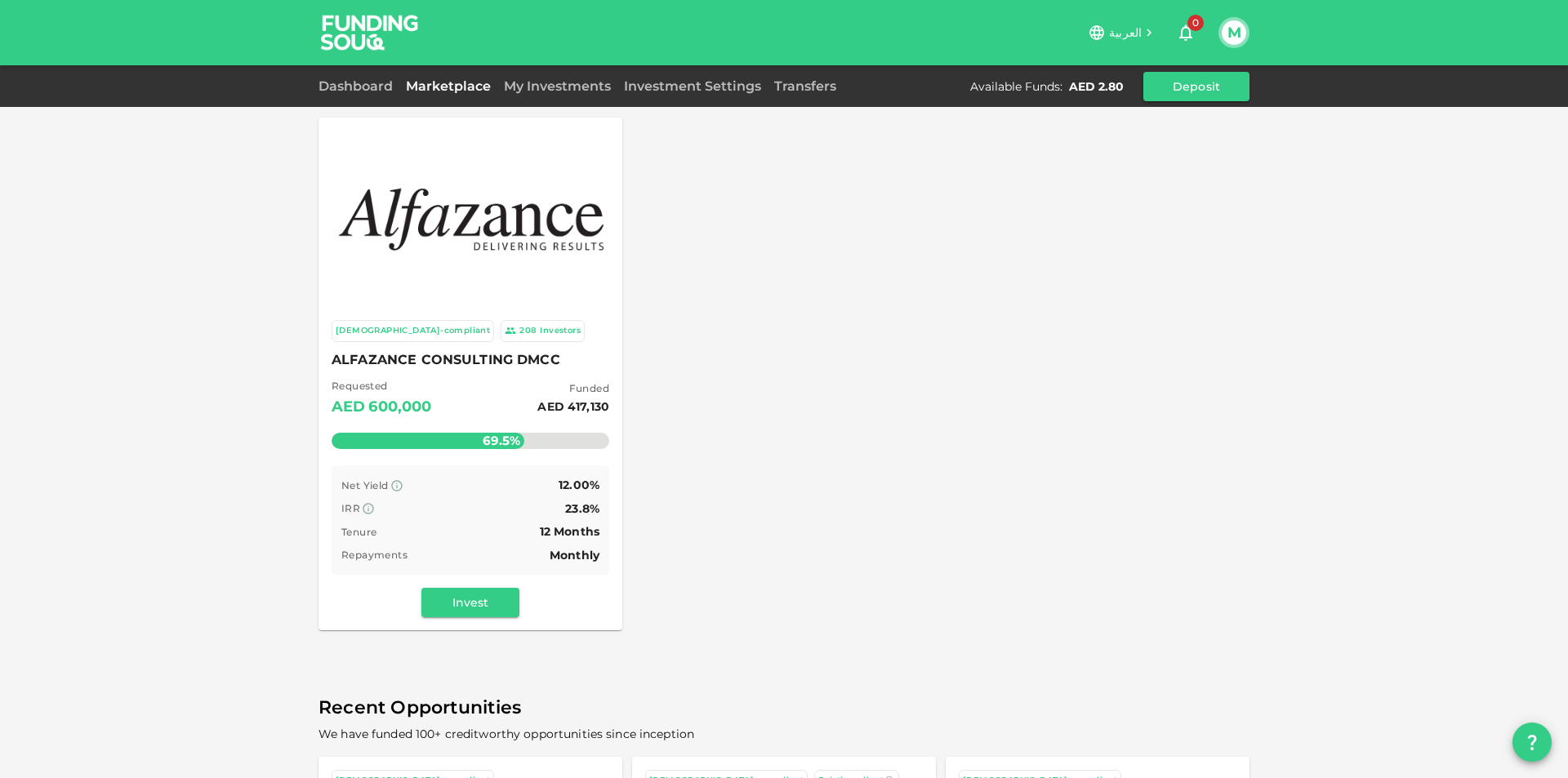
click at [354, 23] on img at bounding box center [369, 32] width 122 height 65
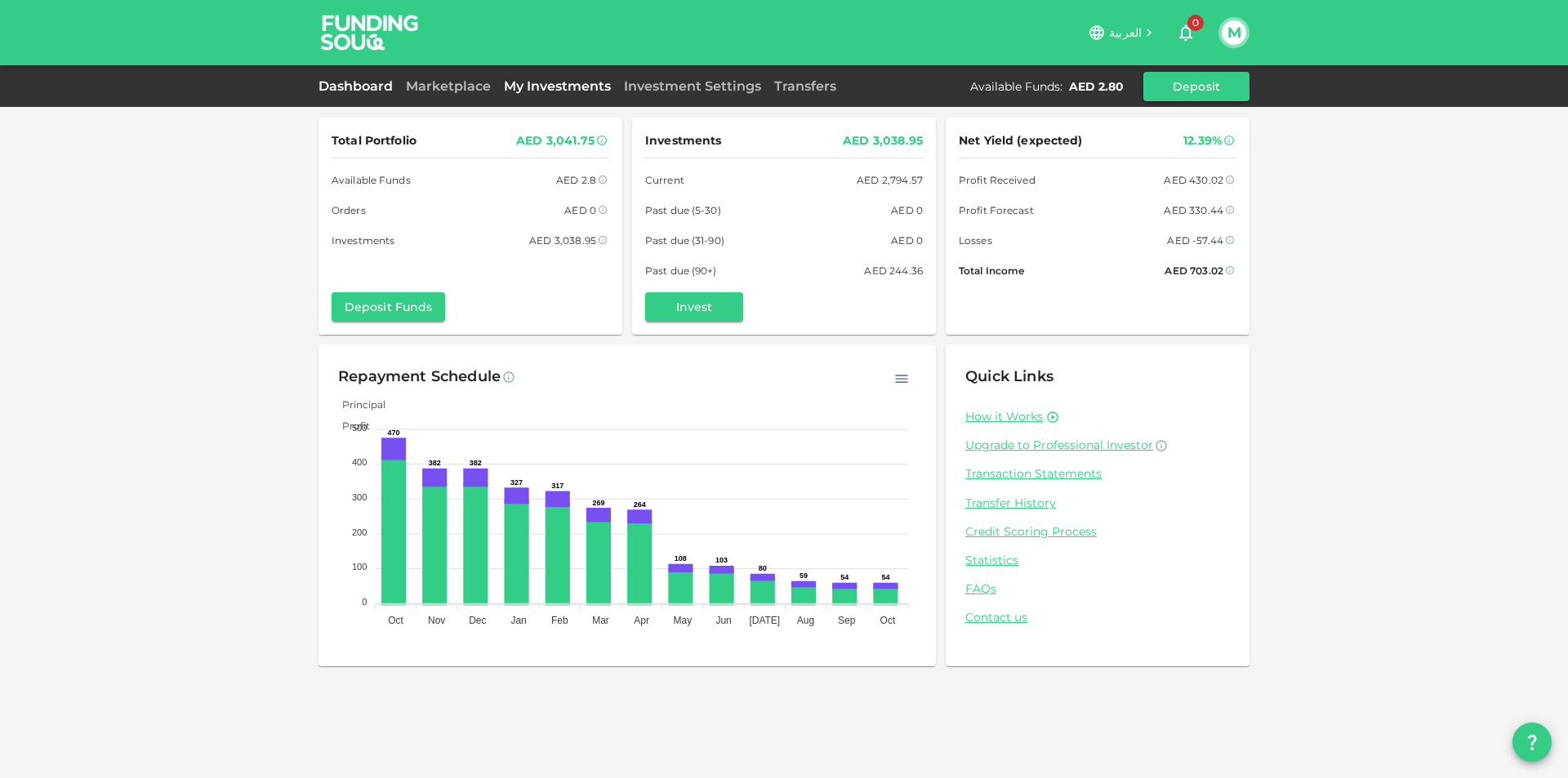
click at [593, 84] on link "My Investments" at bounding box center [557, 86] width 120 height 16
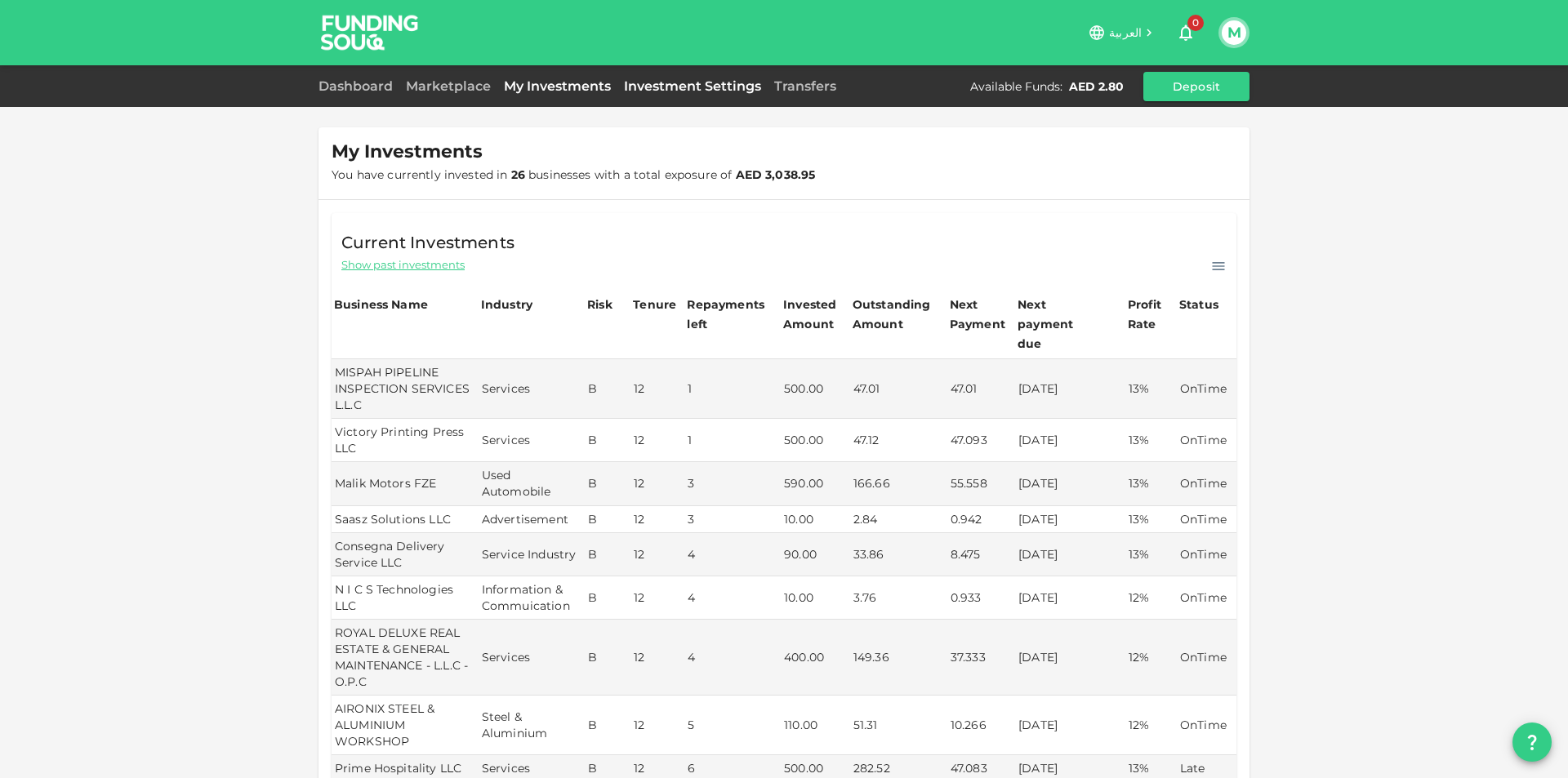
click at [649, 87] on link "Investment Settings" at bounding box center [692, 86] width 150 height 16
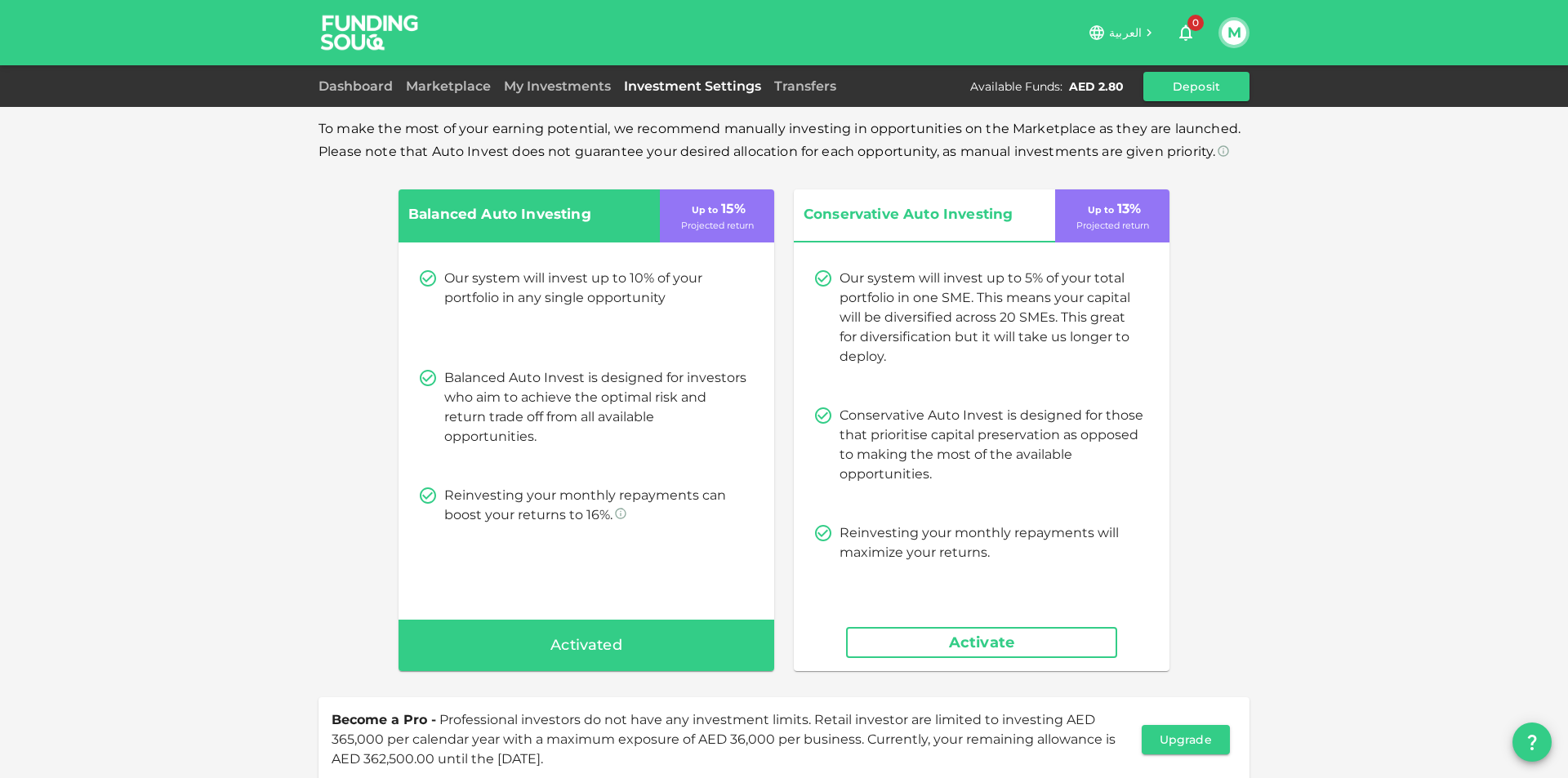
click at [461, 77] on div "Marketplace" at bounding box center [448, 86] width 98 height 20
click at [459, 93] on link "Marketplace" at bounding box center [448, 86] width 98 height 16
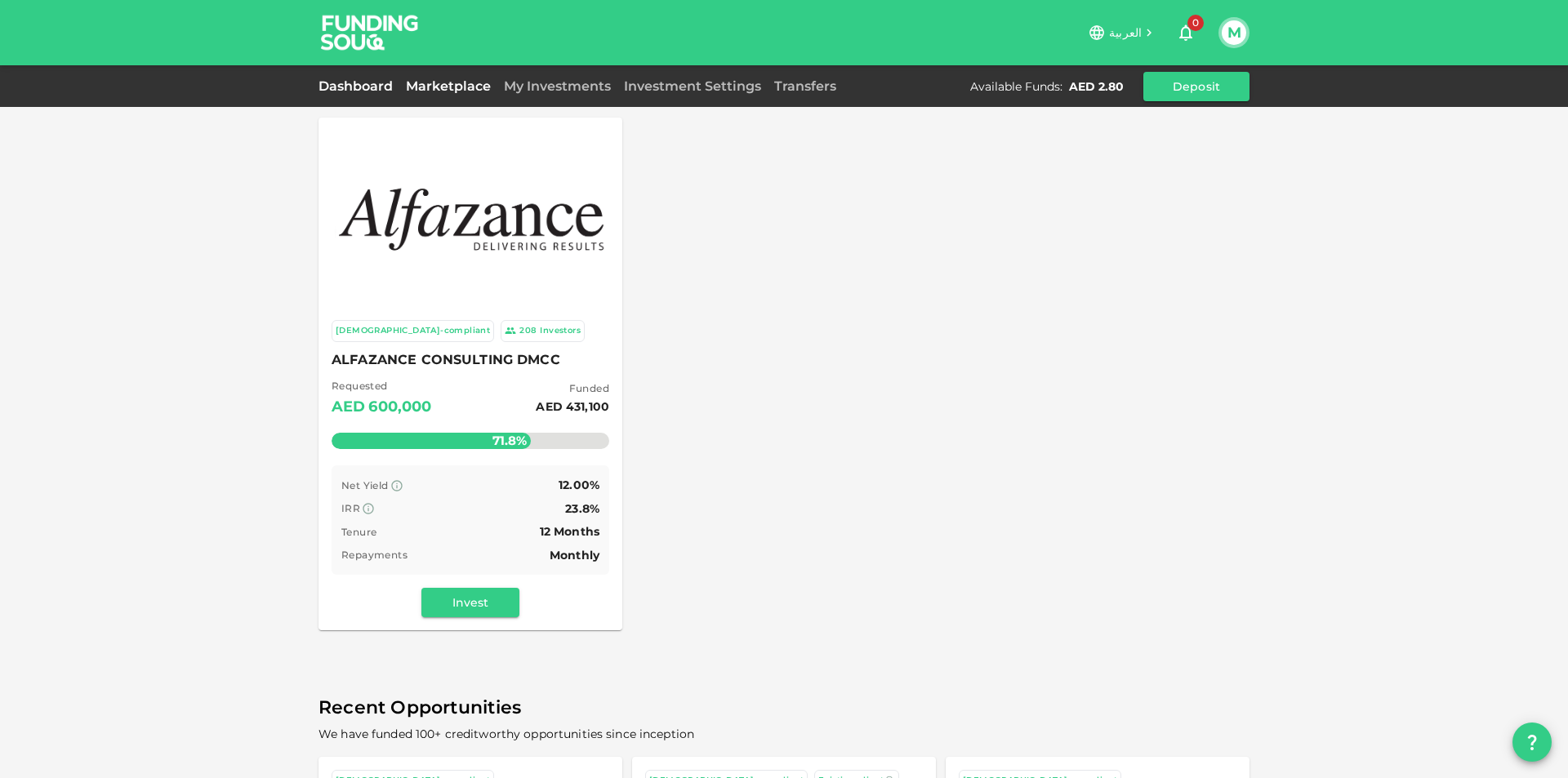
click at [340, 82] on link "Dashboard" at bounding box center [359, 86] width 80 height 16
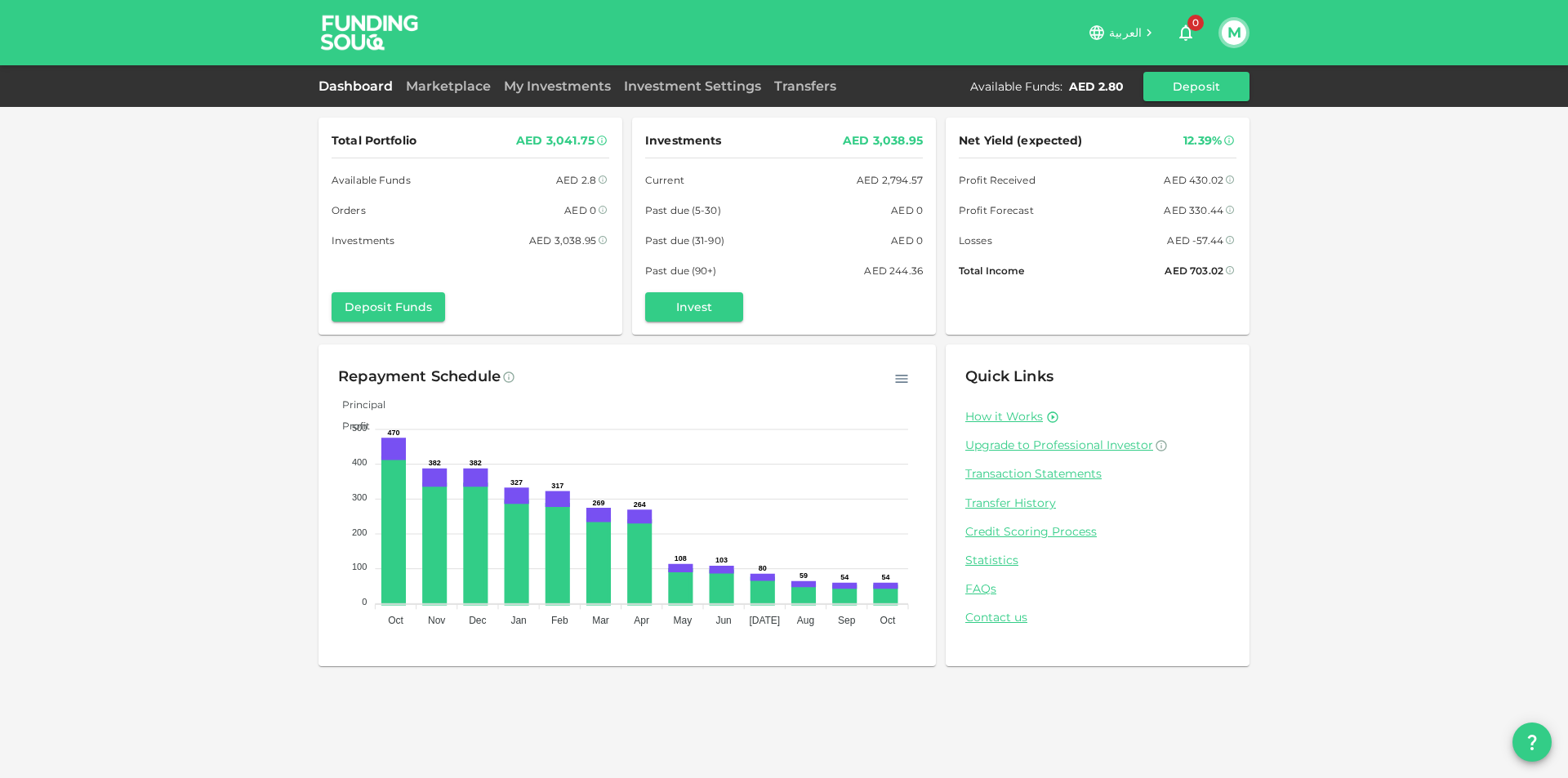
click at [1246, 26] on div "M" at bounding box center [1234, 32] width 31 height 31
click at [1238, 32] on button "M" at bounding box center [1233, 32] width 24 height 24
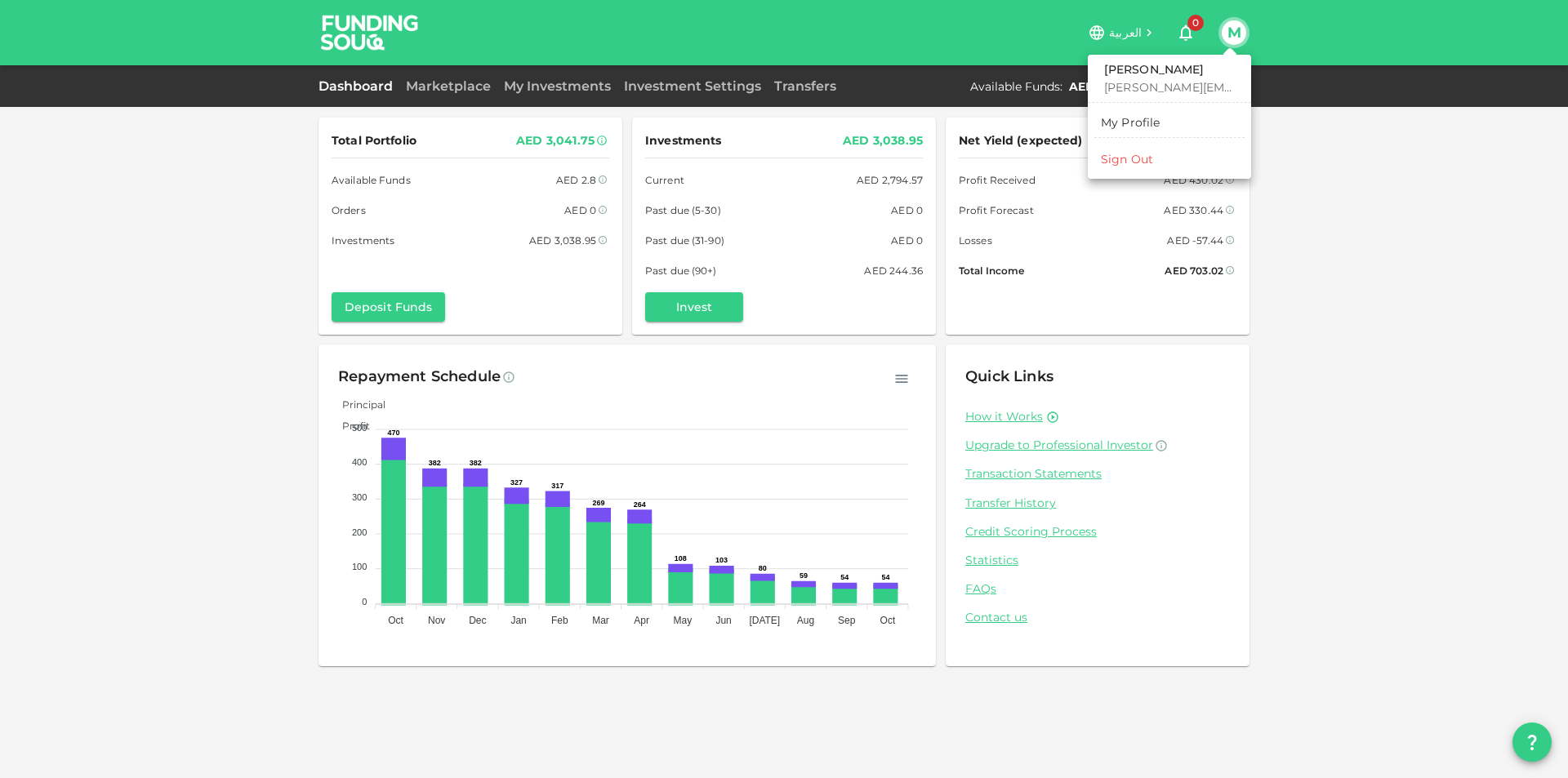
click at [1164, 164] on li "Sign Out" at bounding box center [1168, 159] width 150 height 26
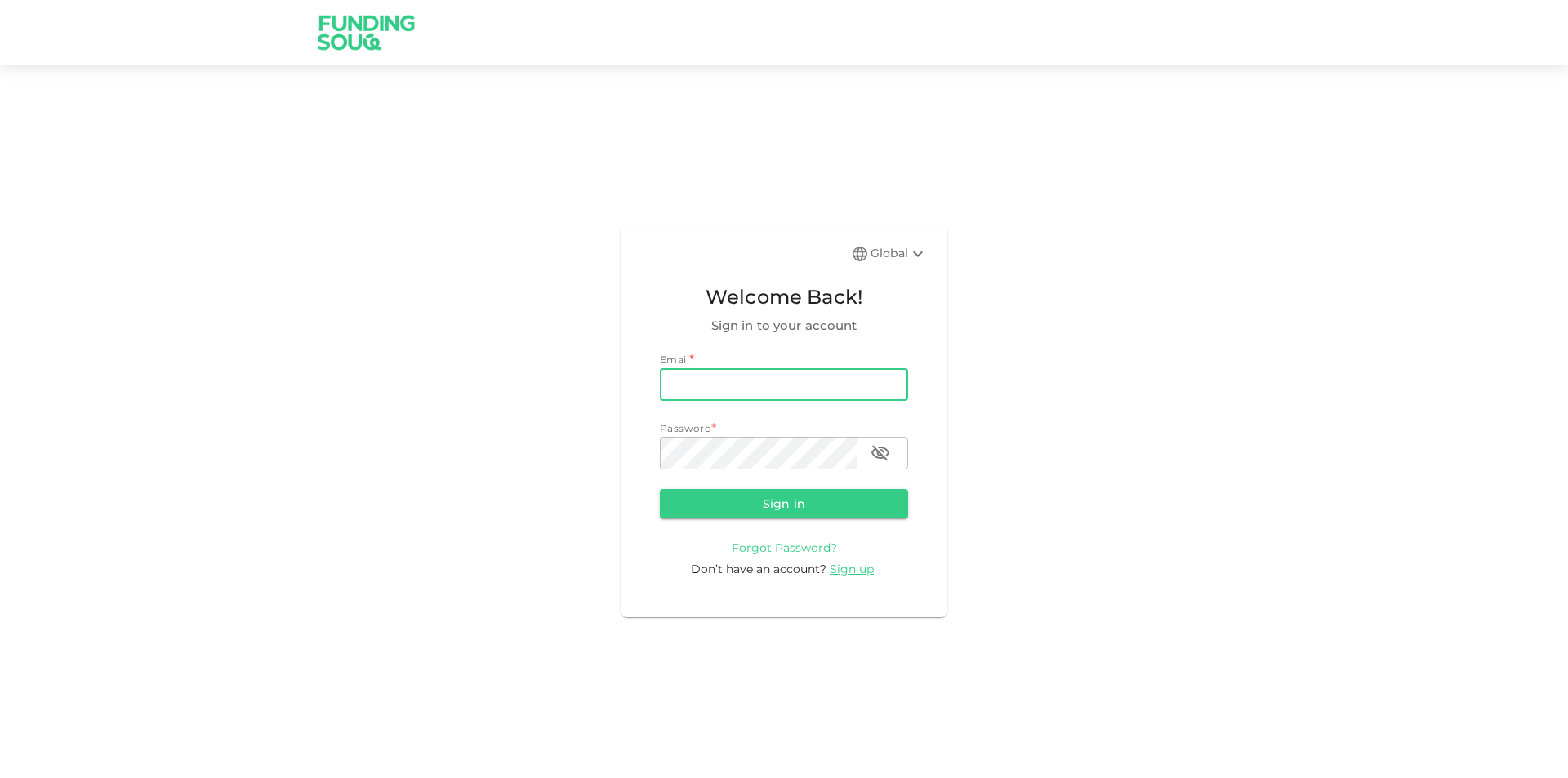
click at [764, 392] on input "email" at bounding box center [783, 384] width 248 height 32
type input "[PERSON_NAME][EMAIL_ADDRESS][PERSON_NAME][DOMAIN_NAME]"
click at [660, 489] on button "Sign in" at bounding box center [783, 504] width 248 height 29
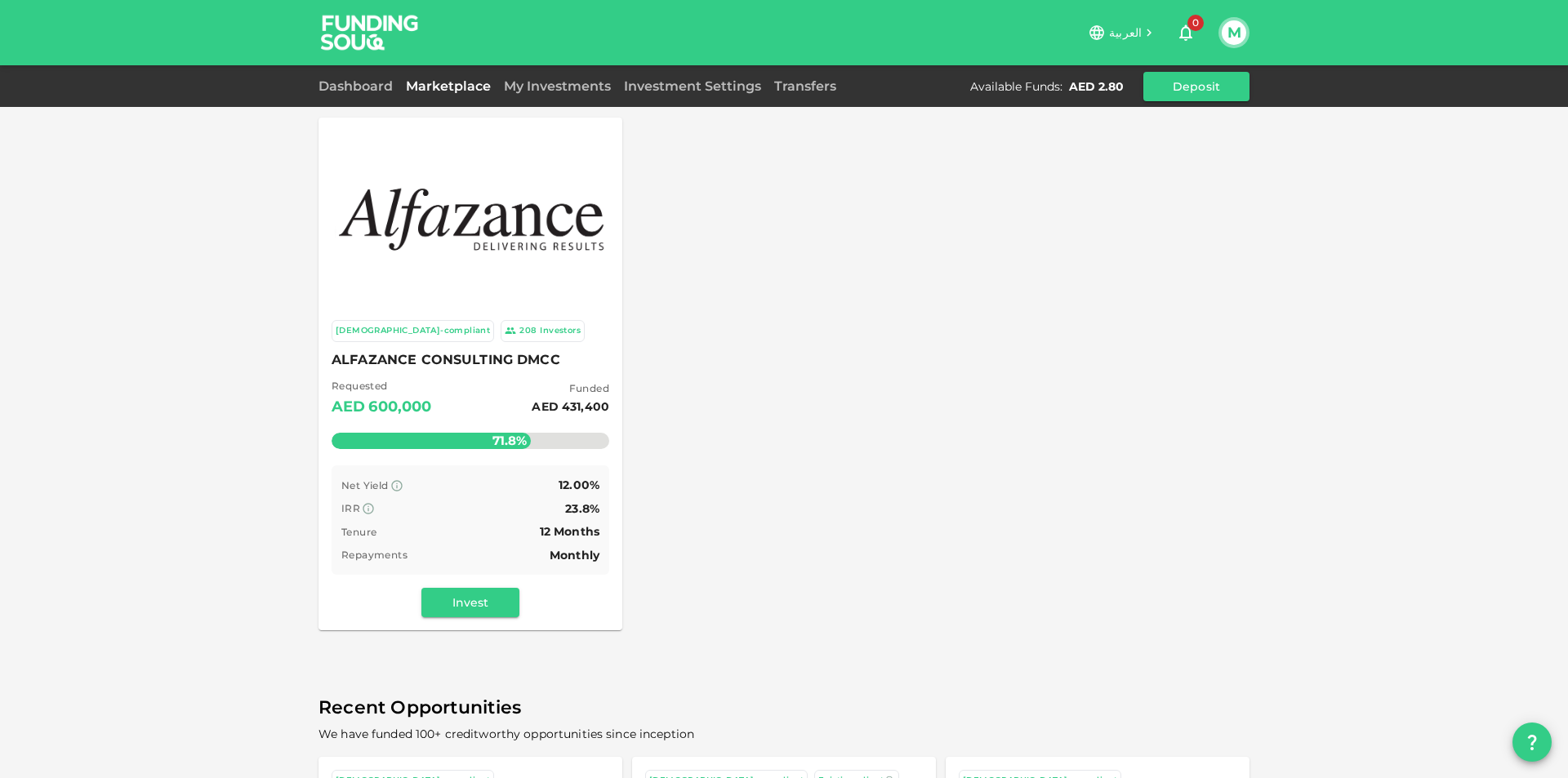
click at [1230, 23] on button "M" at bounding box center [1233, 32] width 24 height 24
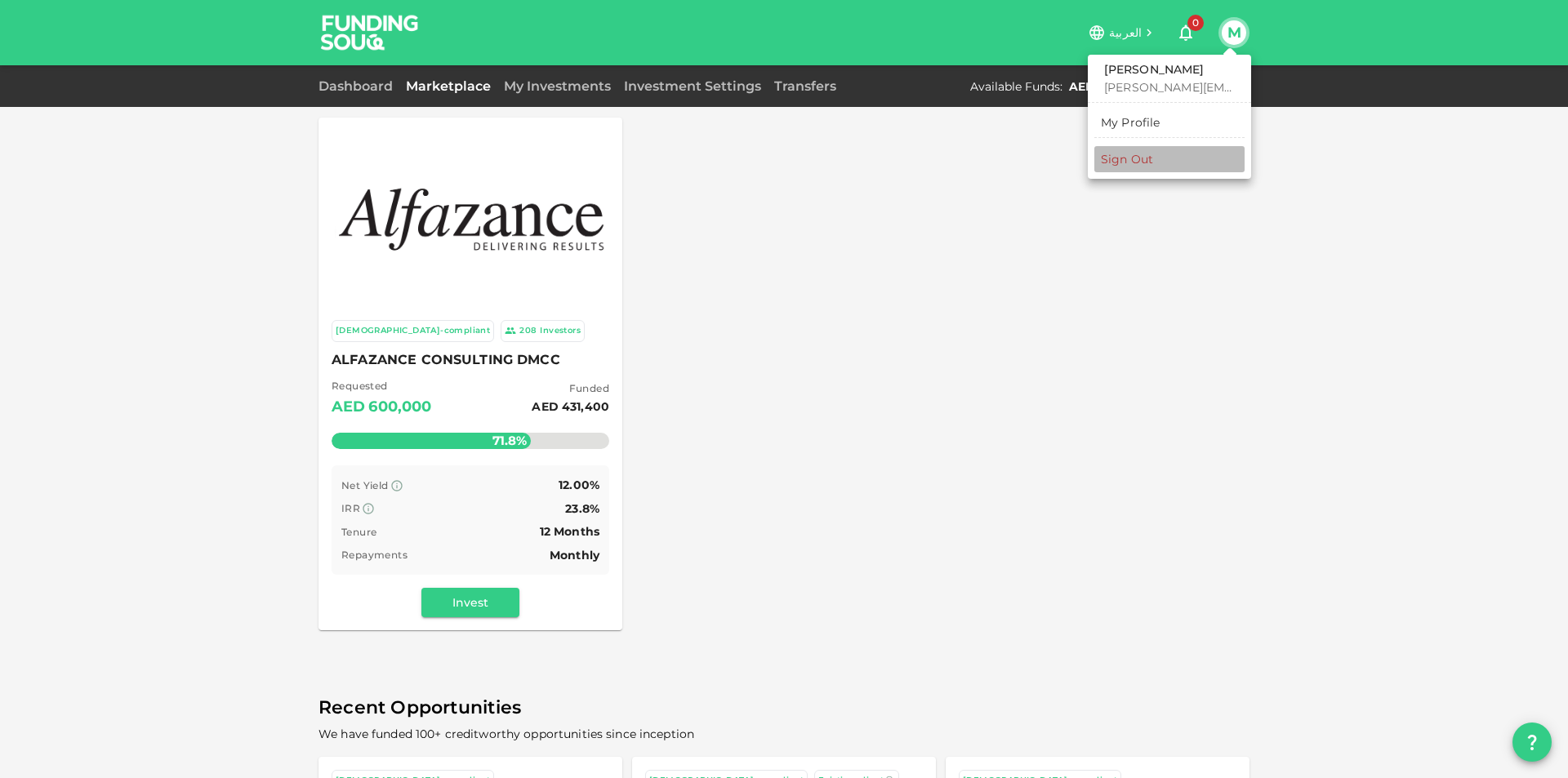
click at [1154, 164] on li "Sign Out" at bounding box center [1168, 159] width 150 height 26
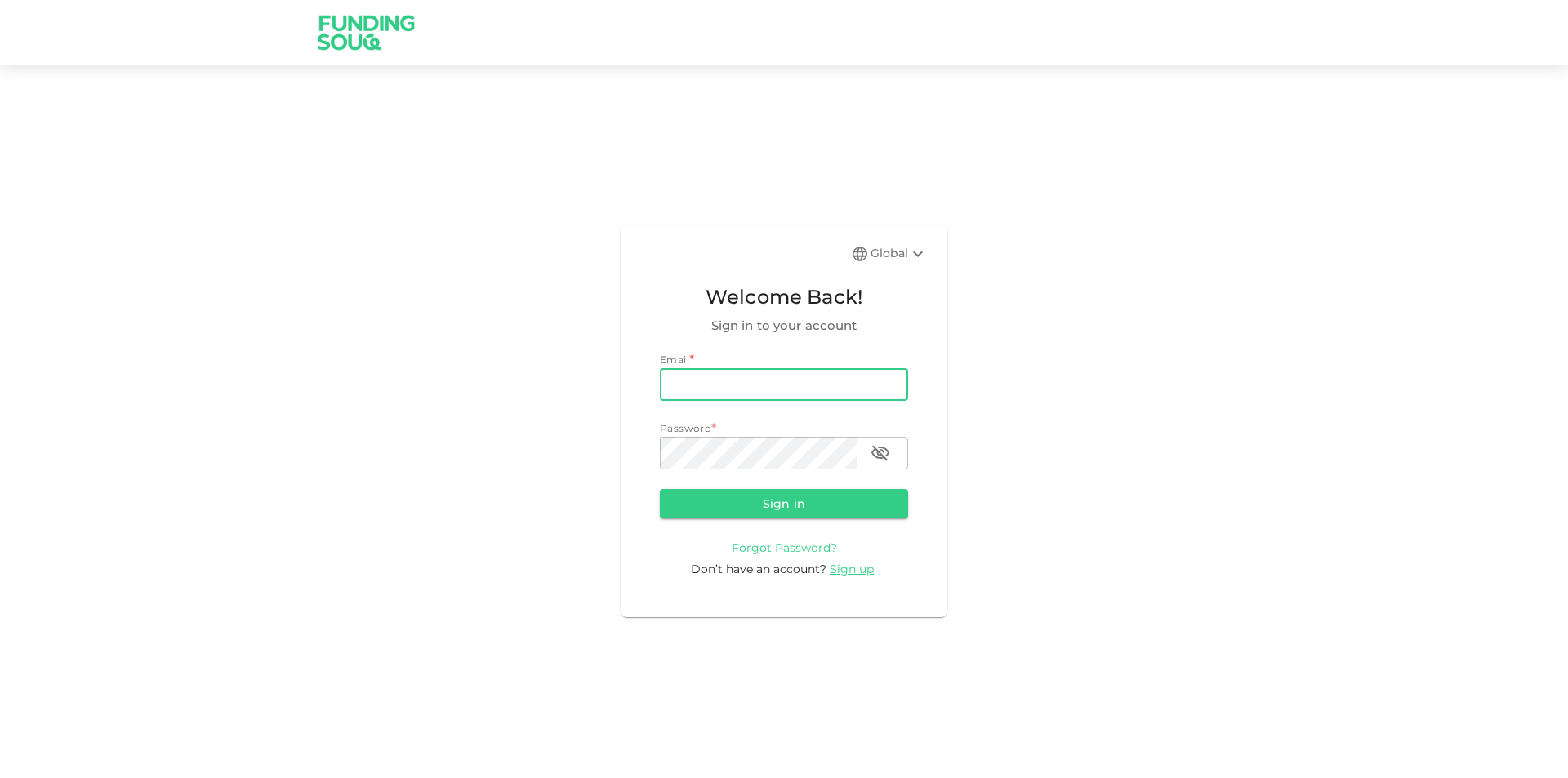
type input "[PERSON_NAME][EMAIL_ADDRESS][PERSON_NAME][DOMAIN_NAME]"
click at [660, 489] on button "Sign in" at bounding box center [783, 504] width 248 height 29
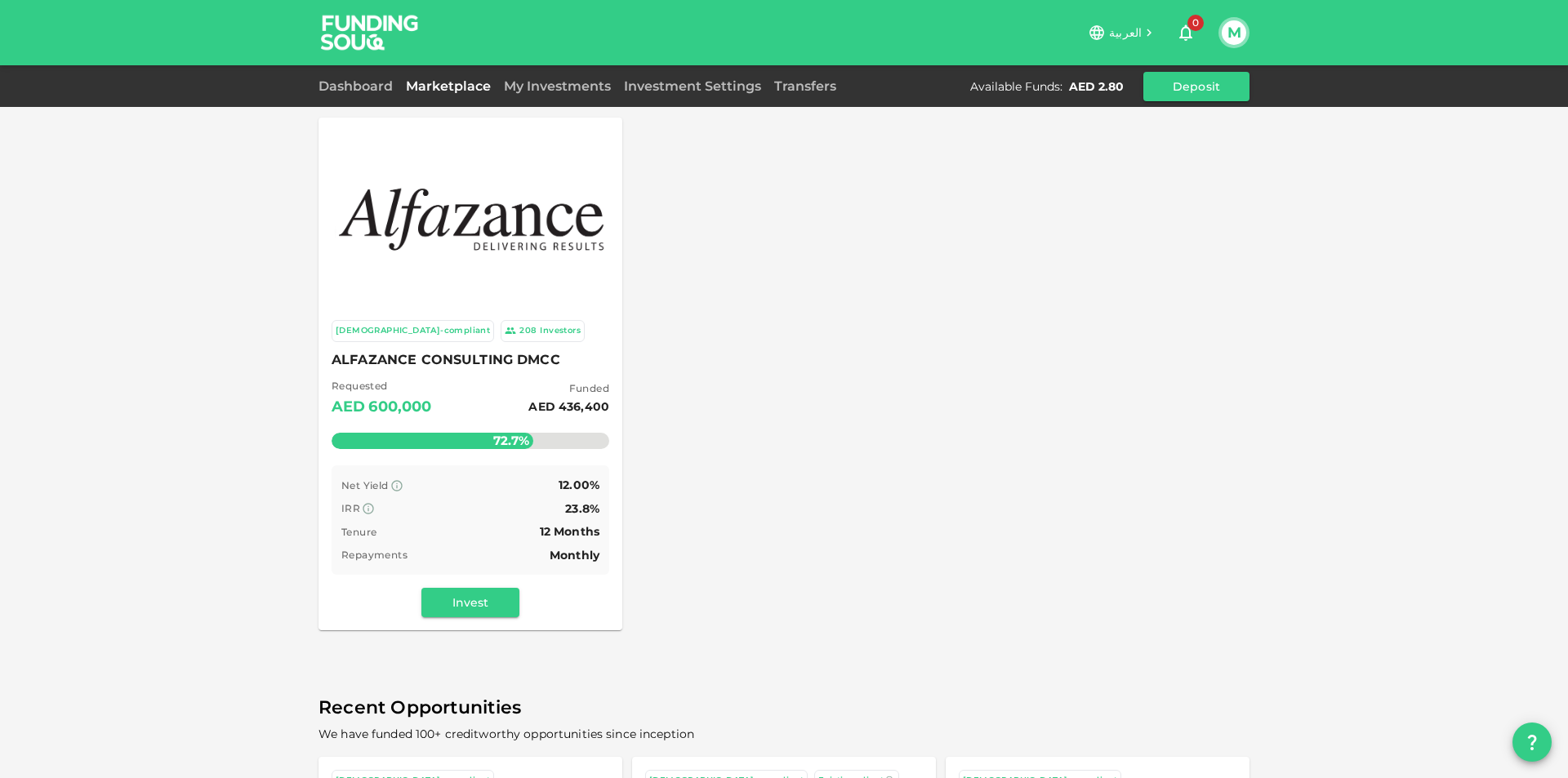
click at [1236, 29] on button "M" at bounding box center [1233, 32] width 24 height 24
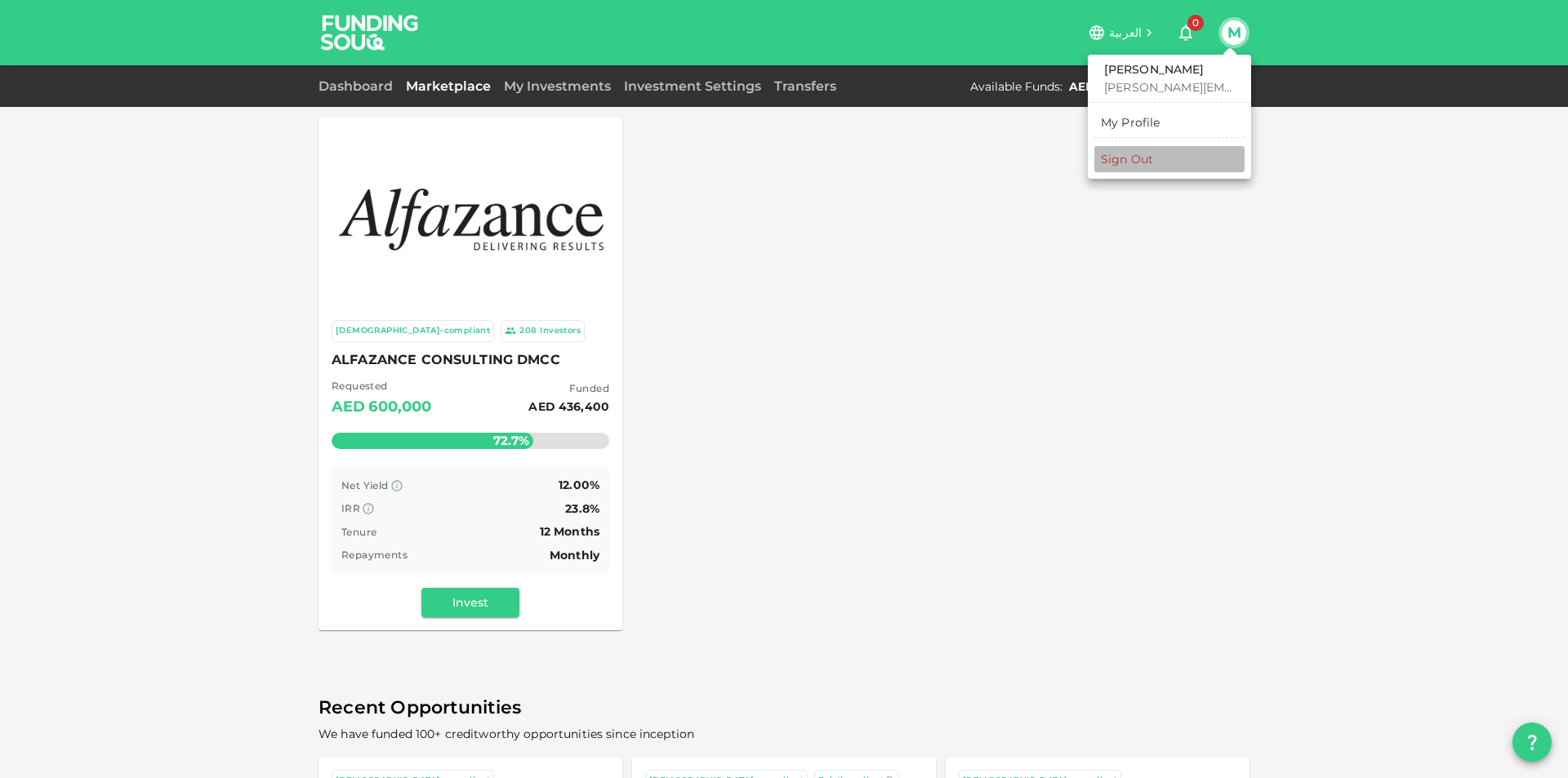
click at [1172, 169] on li "Sign Out" at bounding box center [1168, 159] width 150 height 26
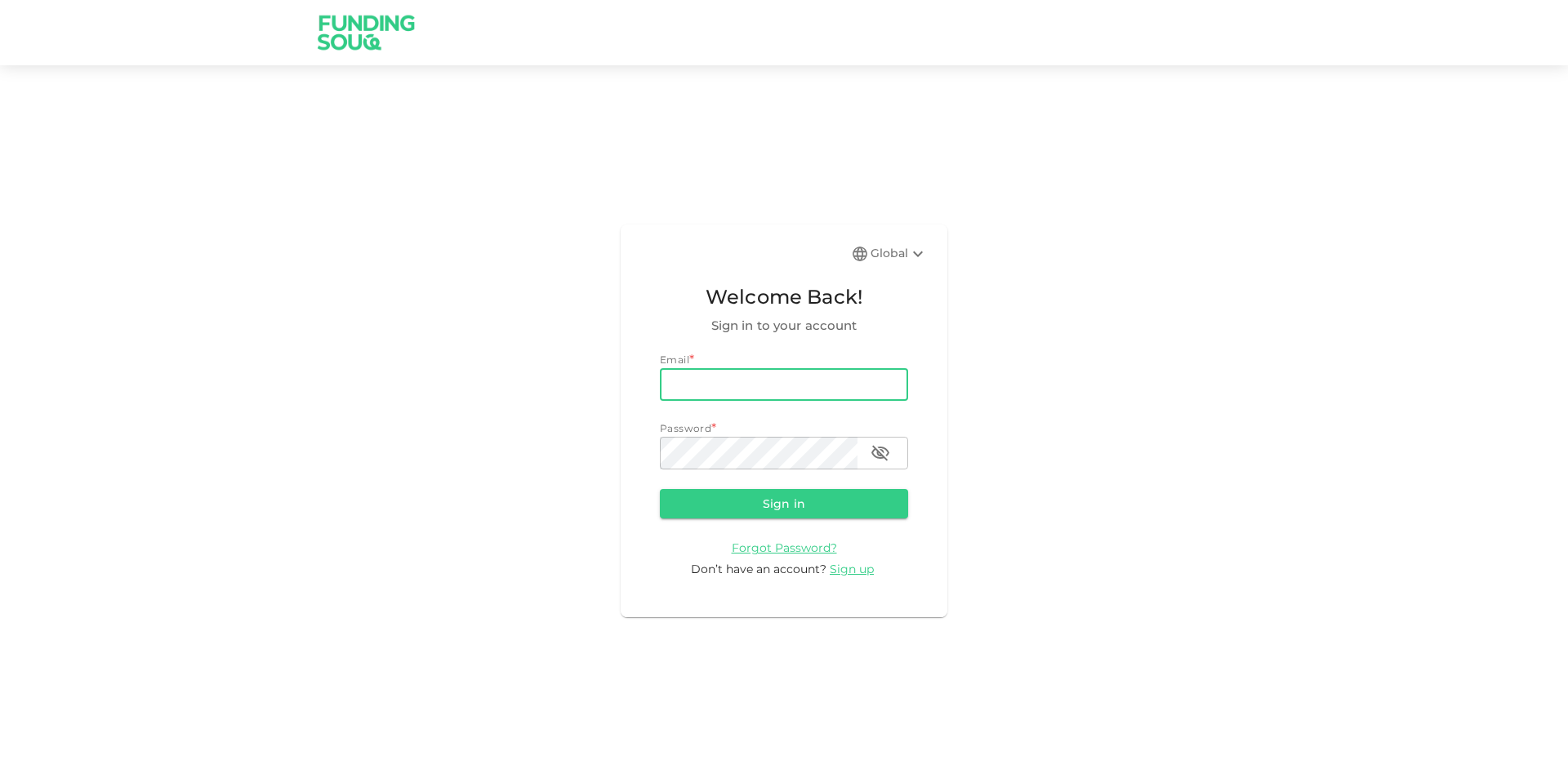
click at [717, 375] on input "email" at bounding box center [783, 384] width 248 height 32
type input "[PERSON_NAME][EMAIL_ADDRESS][PERSON_NAME][DOMAIN_NAME]"
click at [660, 489] on button "Sign in" at bounding box center [783, 504] width 248 height 29
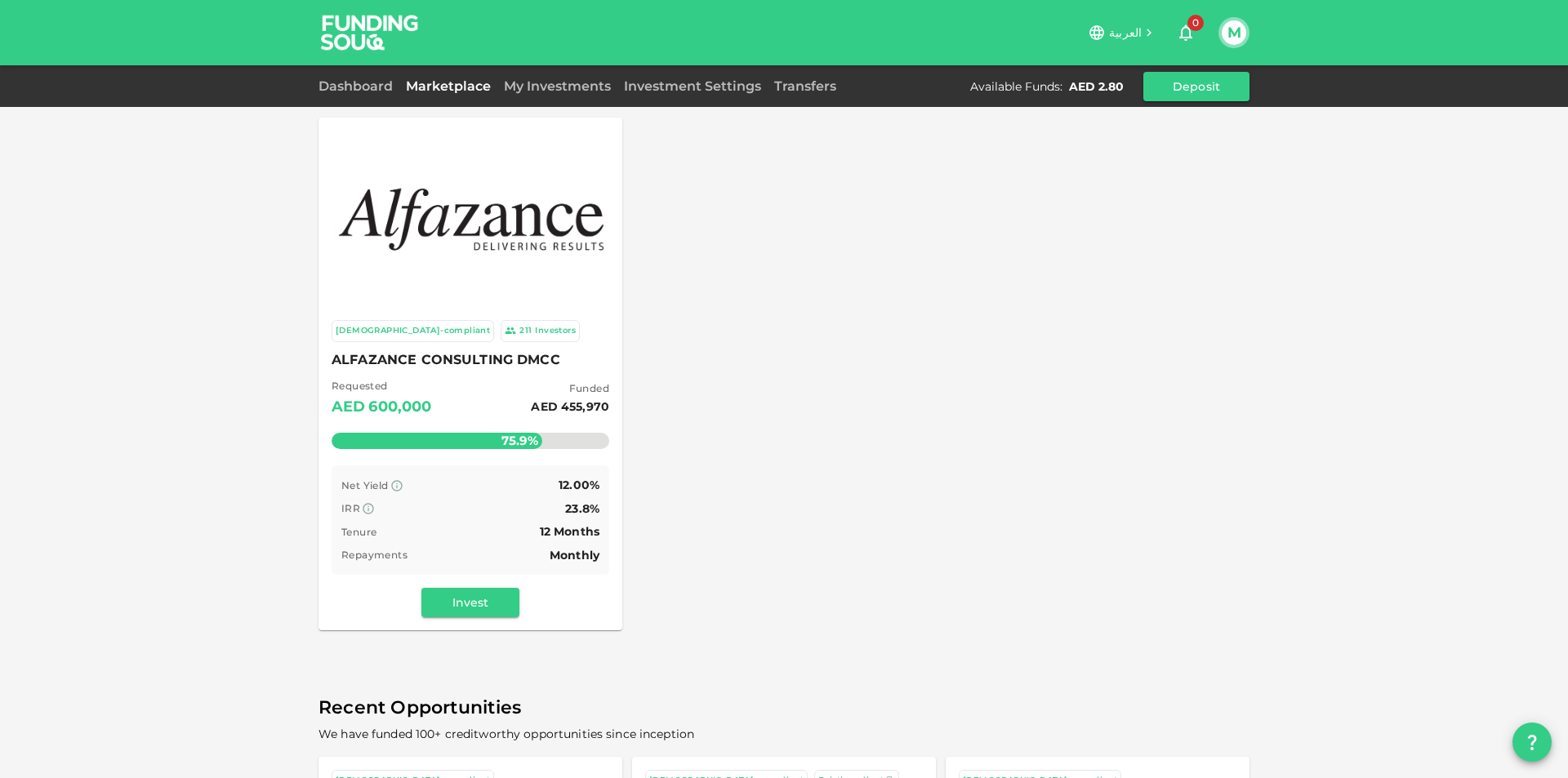
click at [1236, 33] on button "M" at bounding box center [1233, 32] width 24 height 24
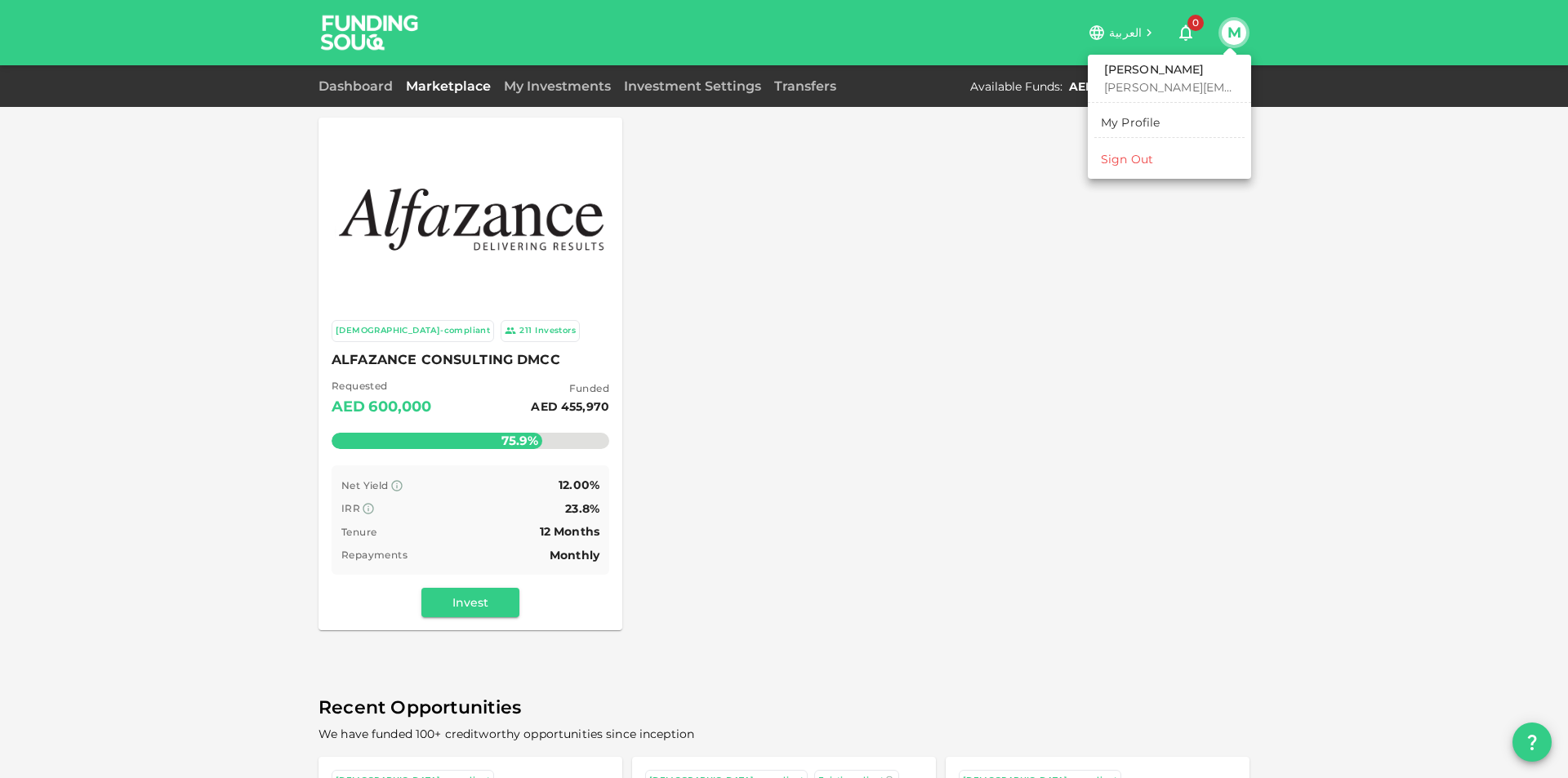
click at [1126, 162] on div "Sign Out" at bounding box center [1126, 159] width 52 height 17
